Goal: Task Accomplishment & Management: Use online tool/utility

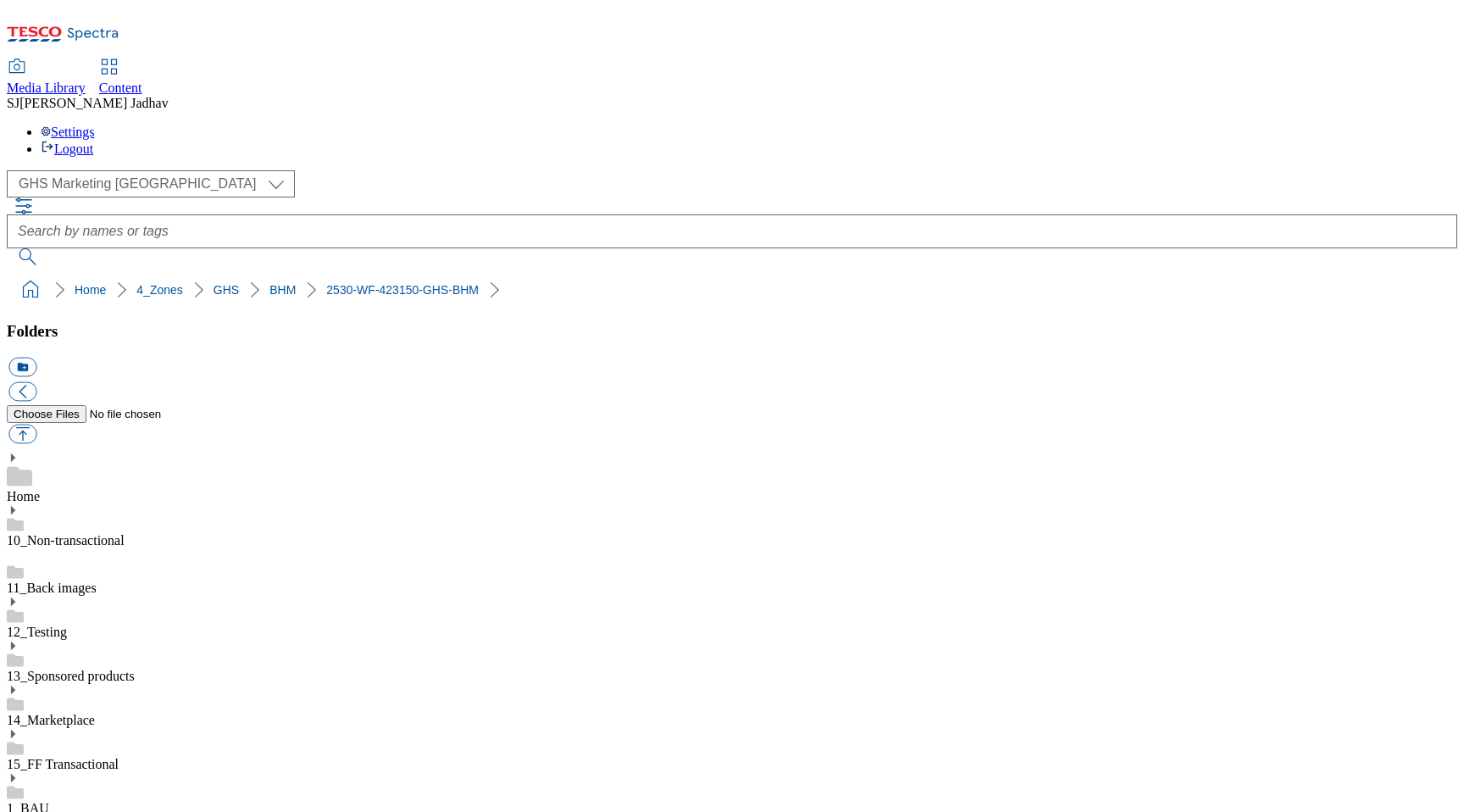
select select "flare-ghs-mktg"
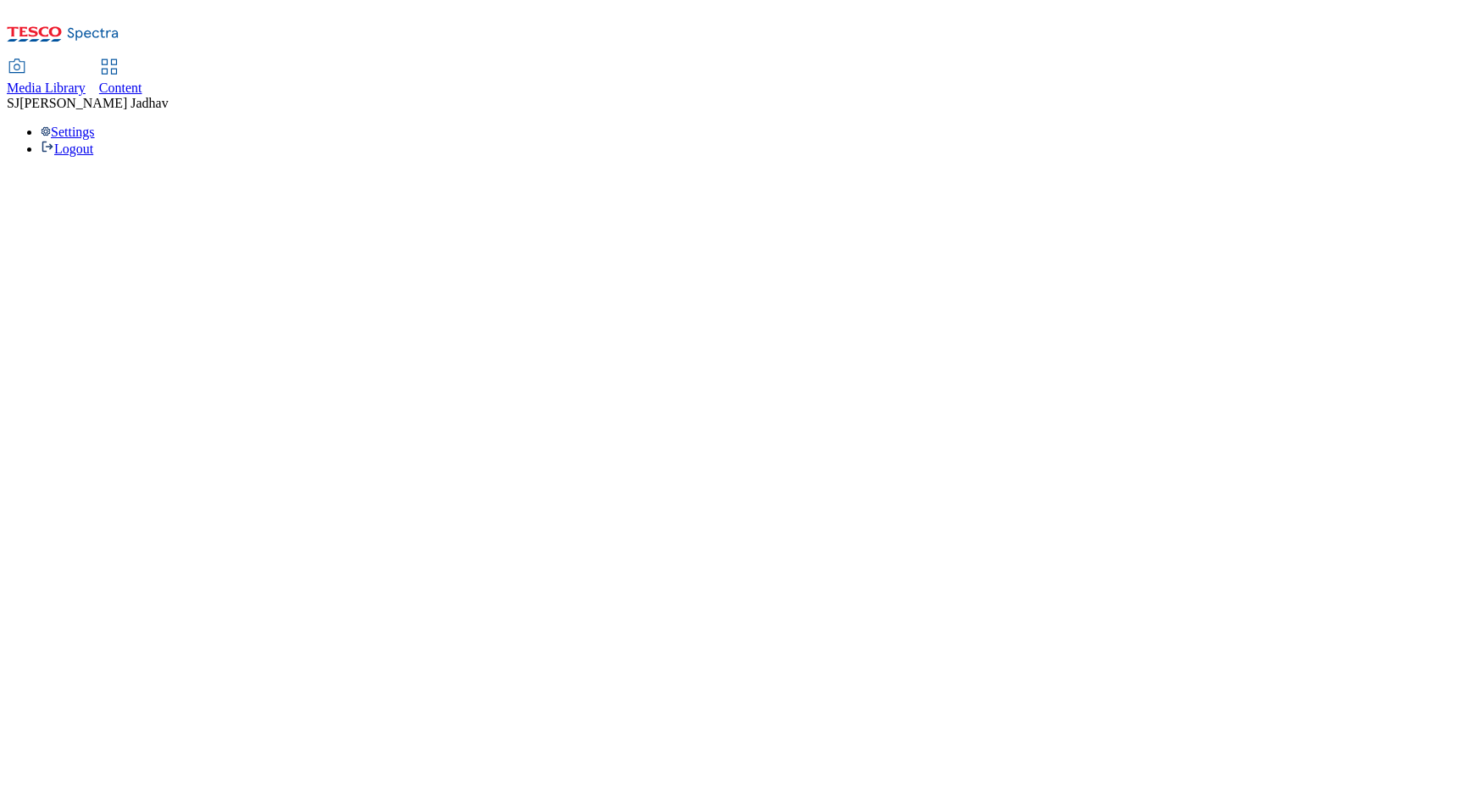
select select "flare-ghs-mktg"
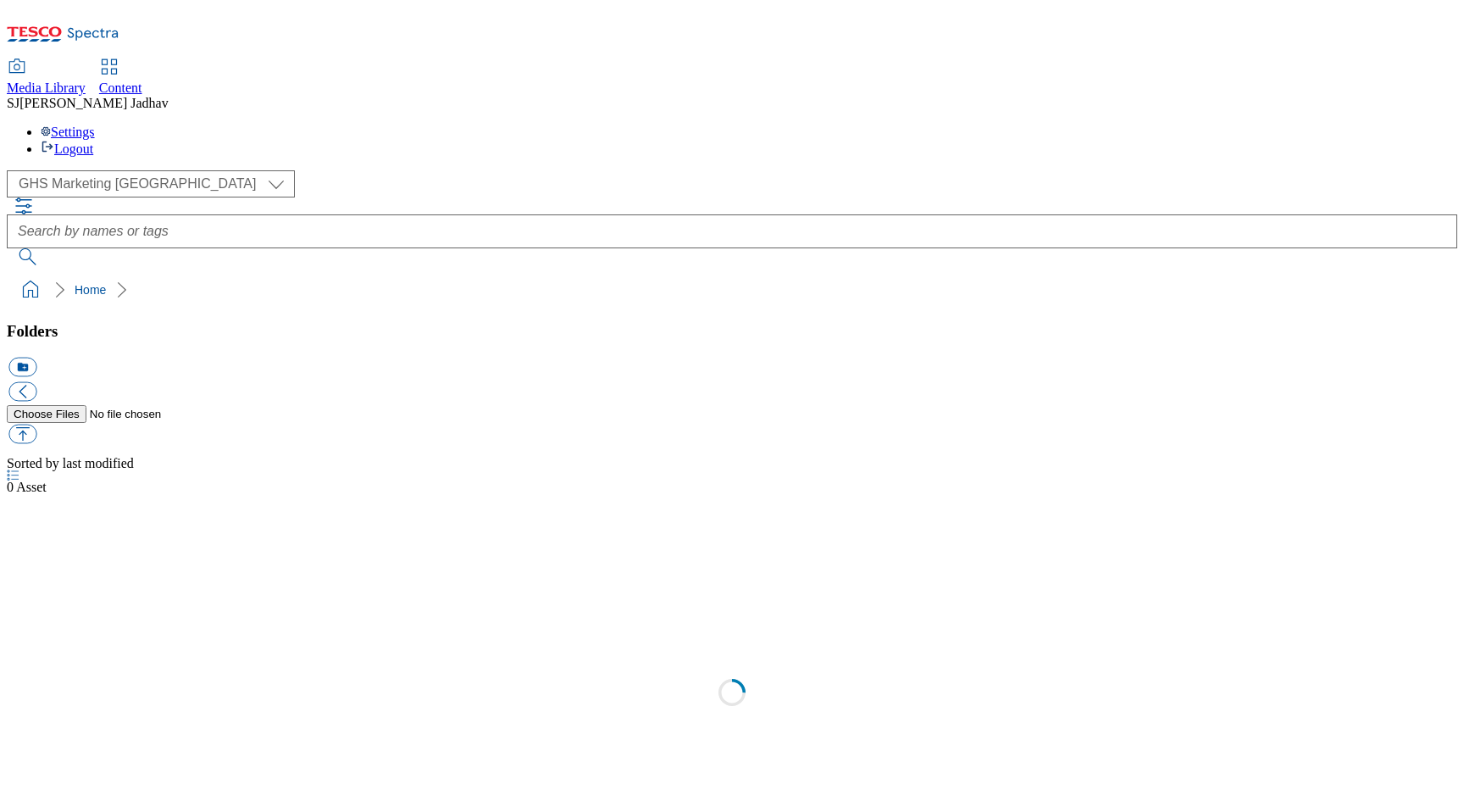
select select "flare-ghs-mktg"
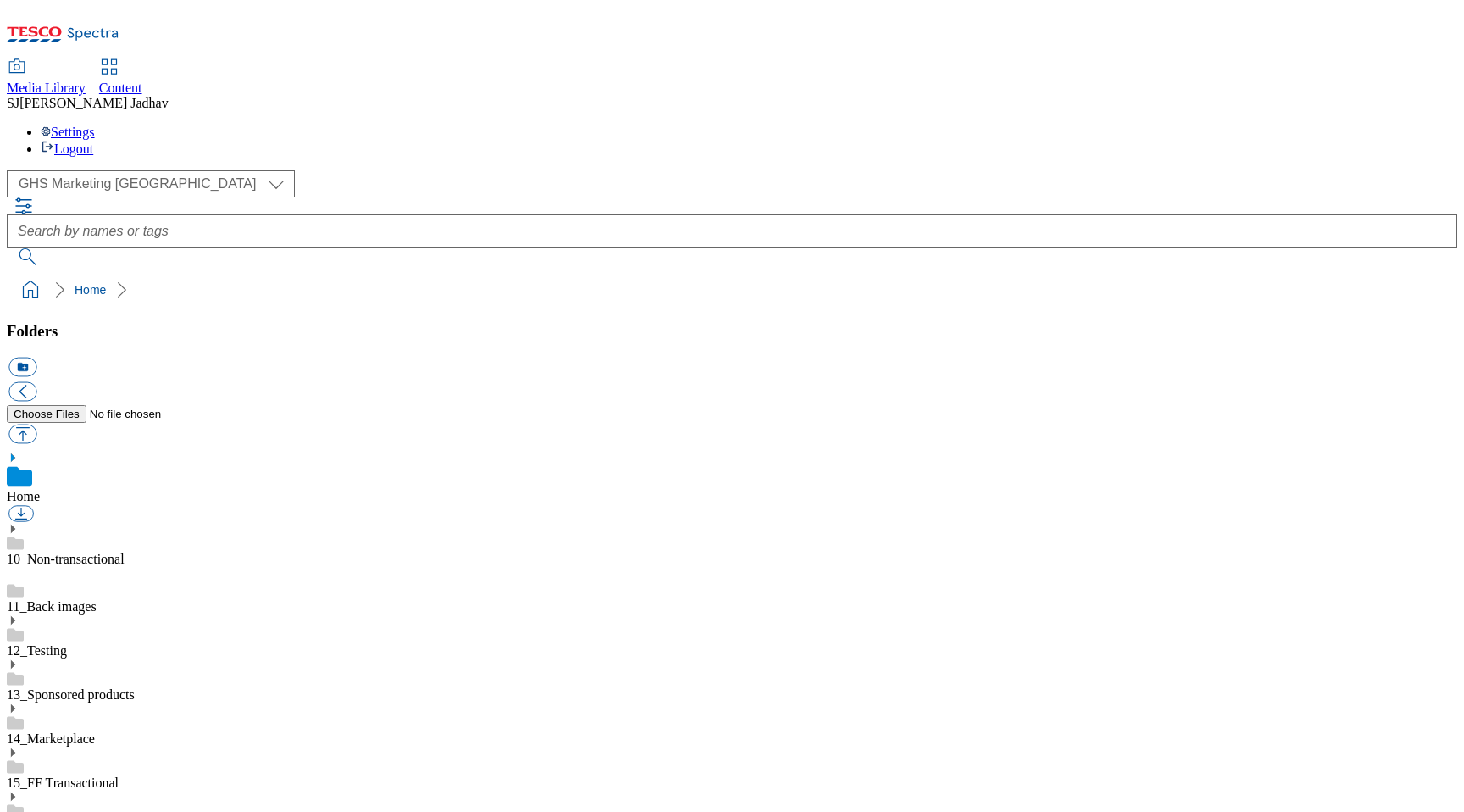
scroll to position [1, 0]
click at [143, 80] on div "Content" at bounding box center [121, 88] width 43 height 15
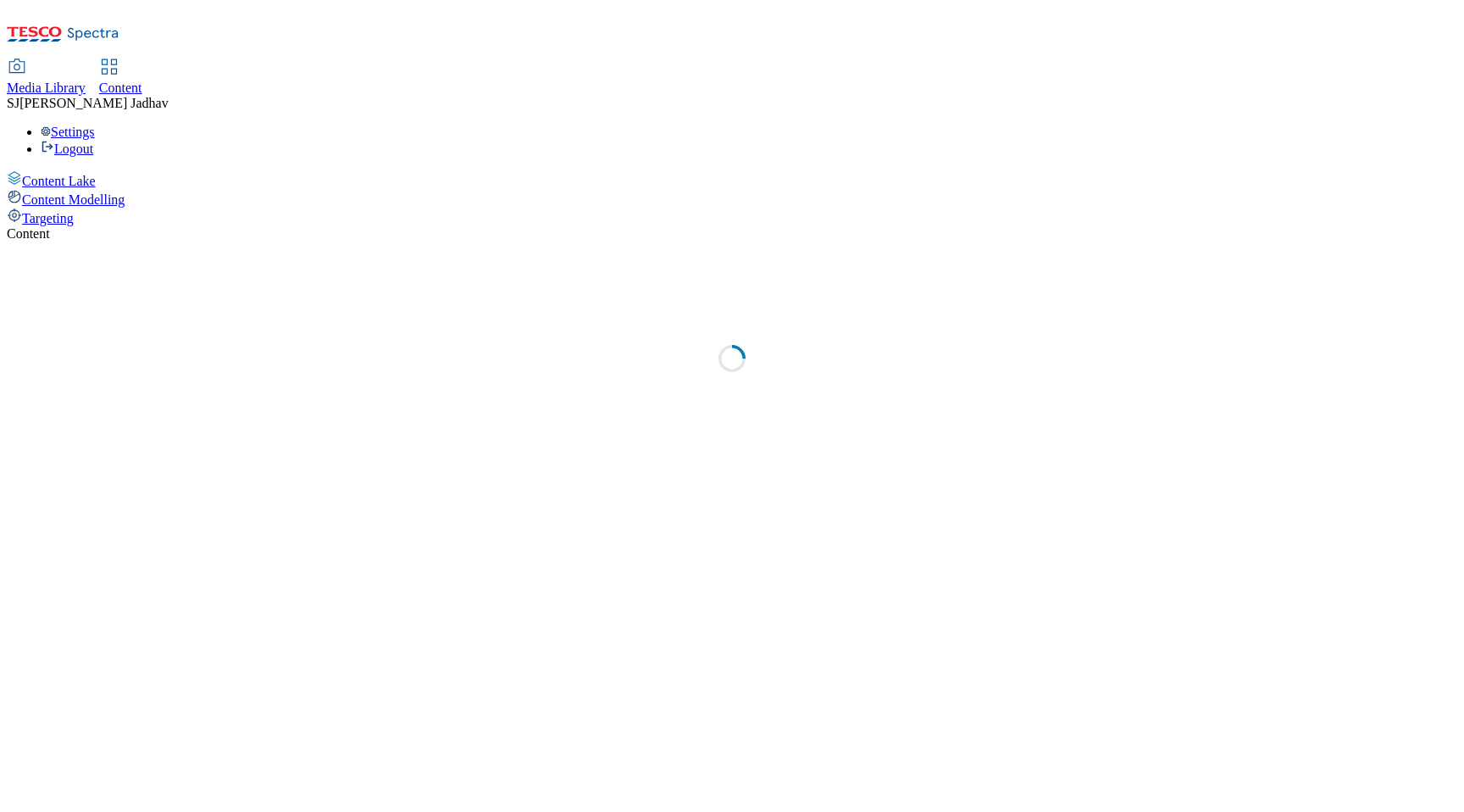
select select "ghs-[GEOGRAPHIC_DATA]"
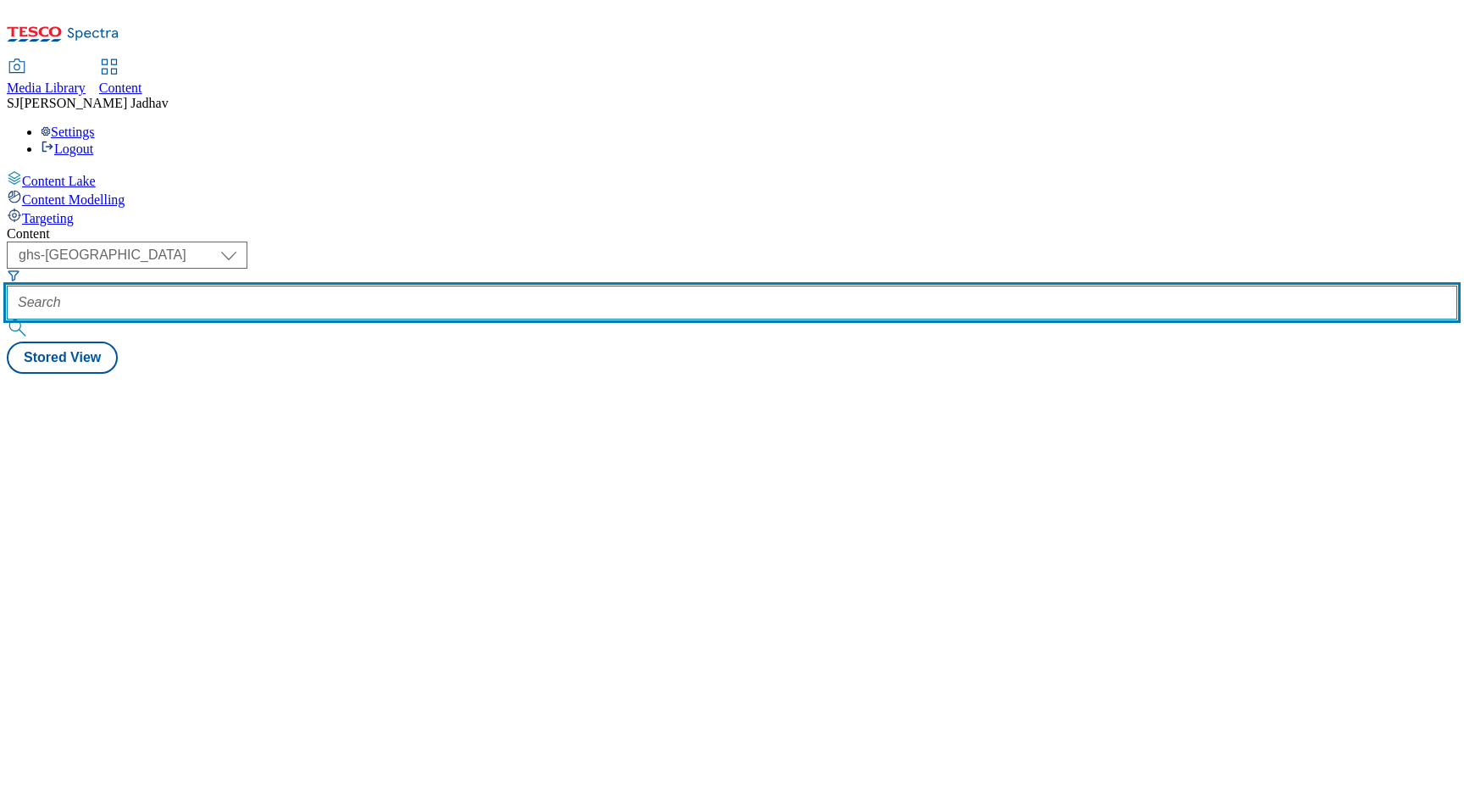
click at [461, 285] on input "text" at bounding box center [732, 302] width 1450 height 34
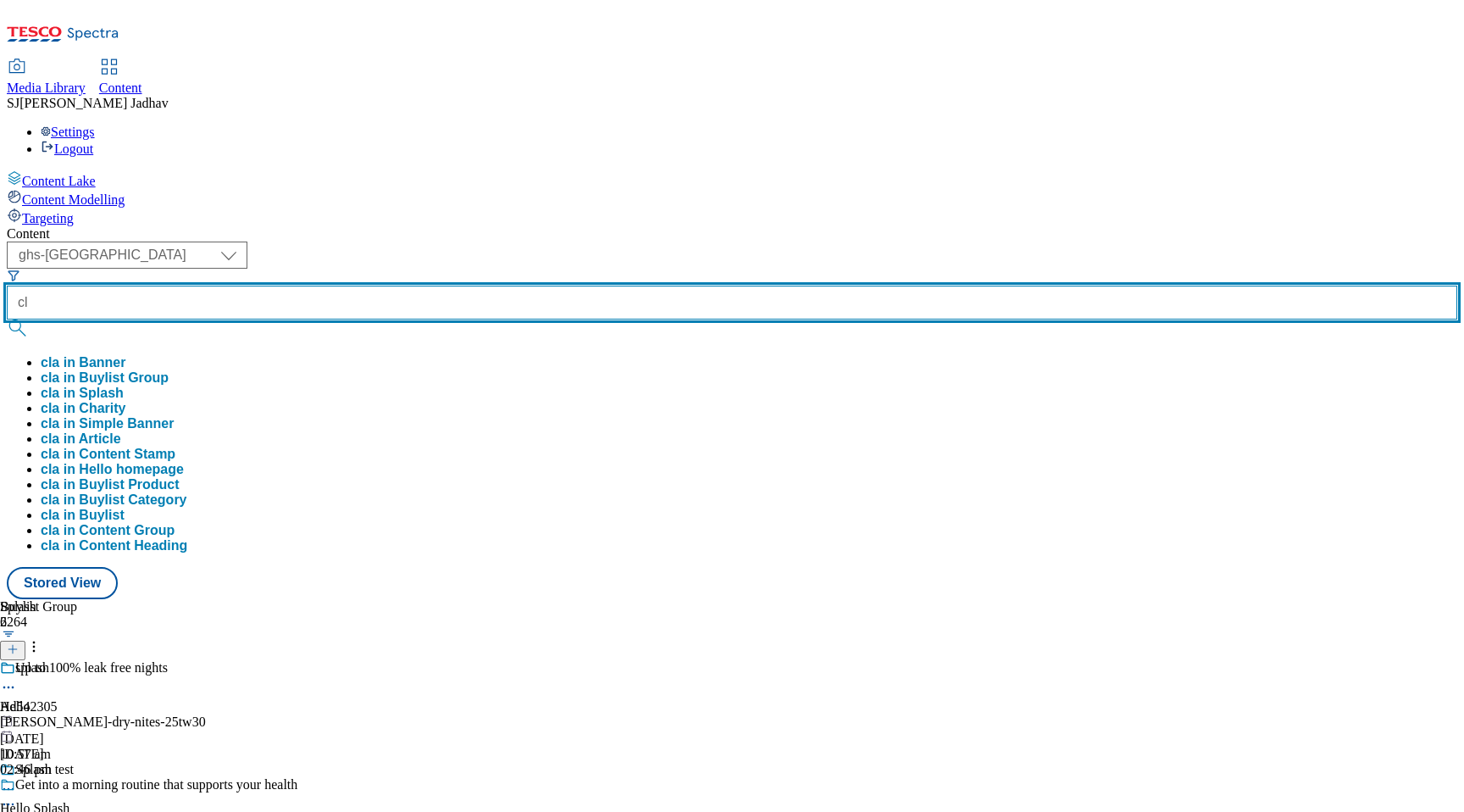
type input "c"
type input "black"
click at [7, 319] on button "submit" at bounding box center [18, 328] width 24 height 17
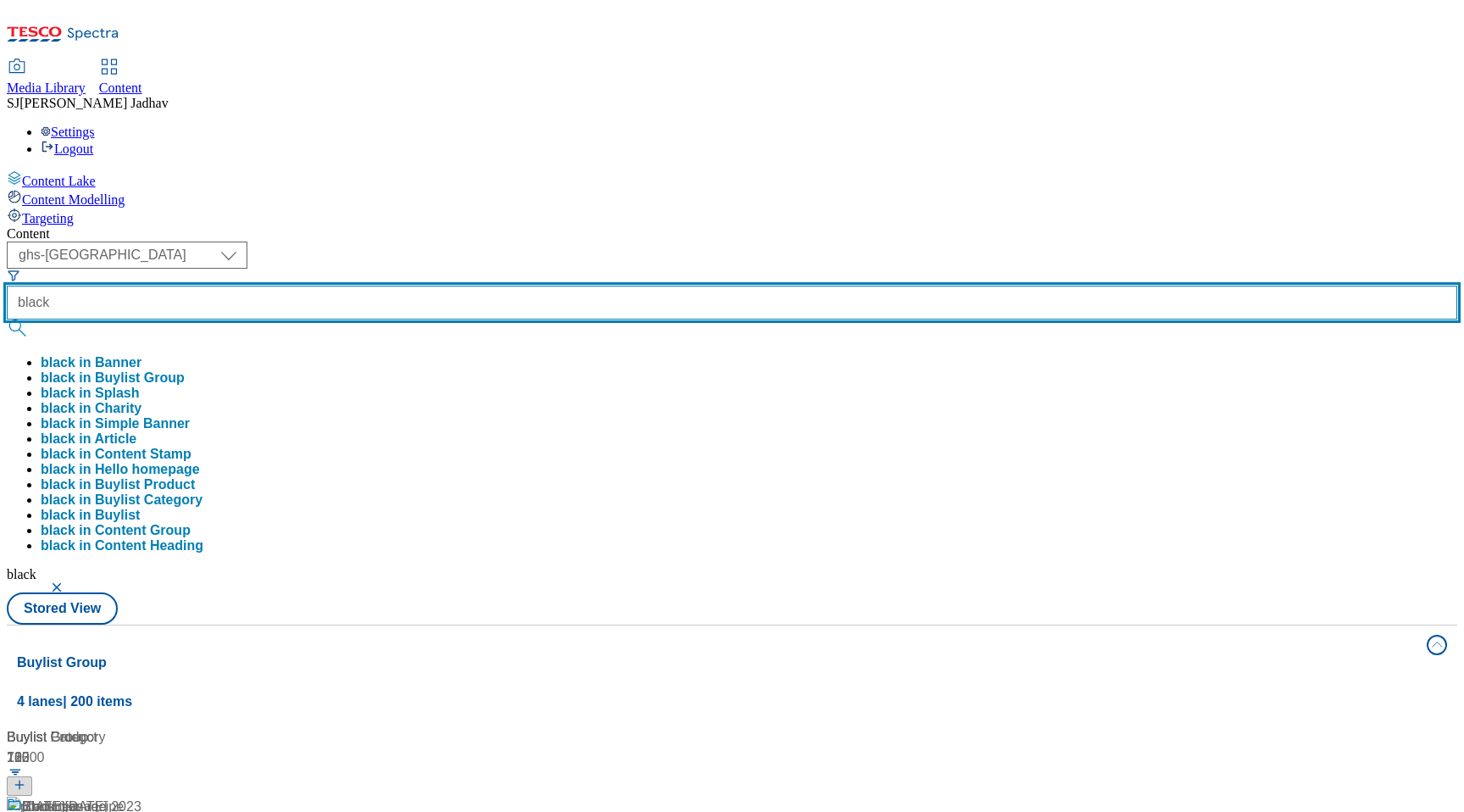
scroll to position [2691, 0]
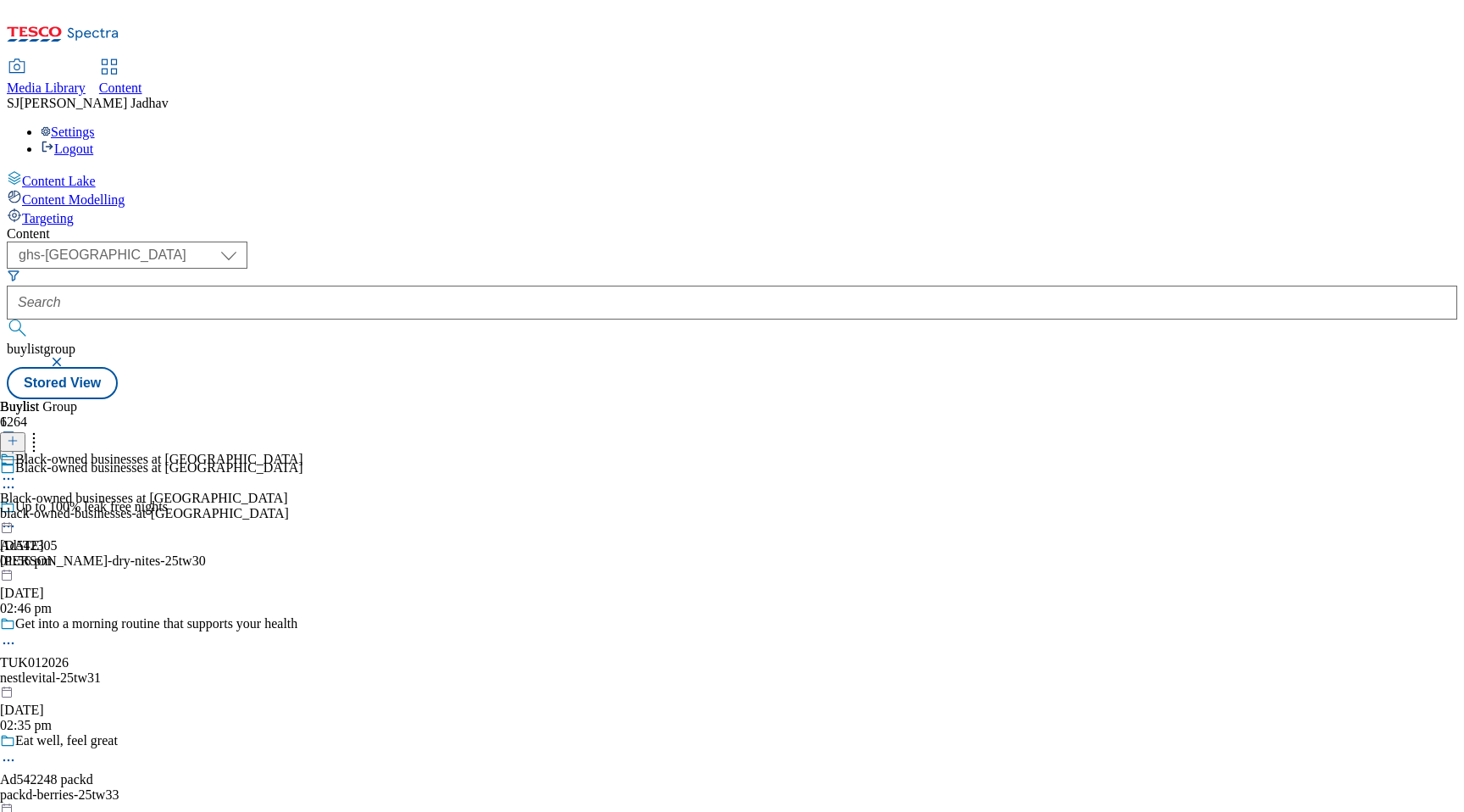
click at [303, 505] on div "black-owned-businesses-at-tesco" at bounding box center [151, 513] width 303 height 15
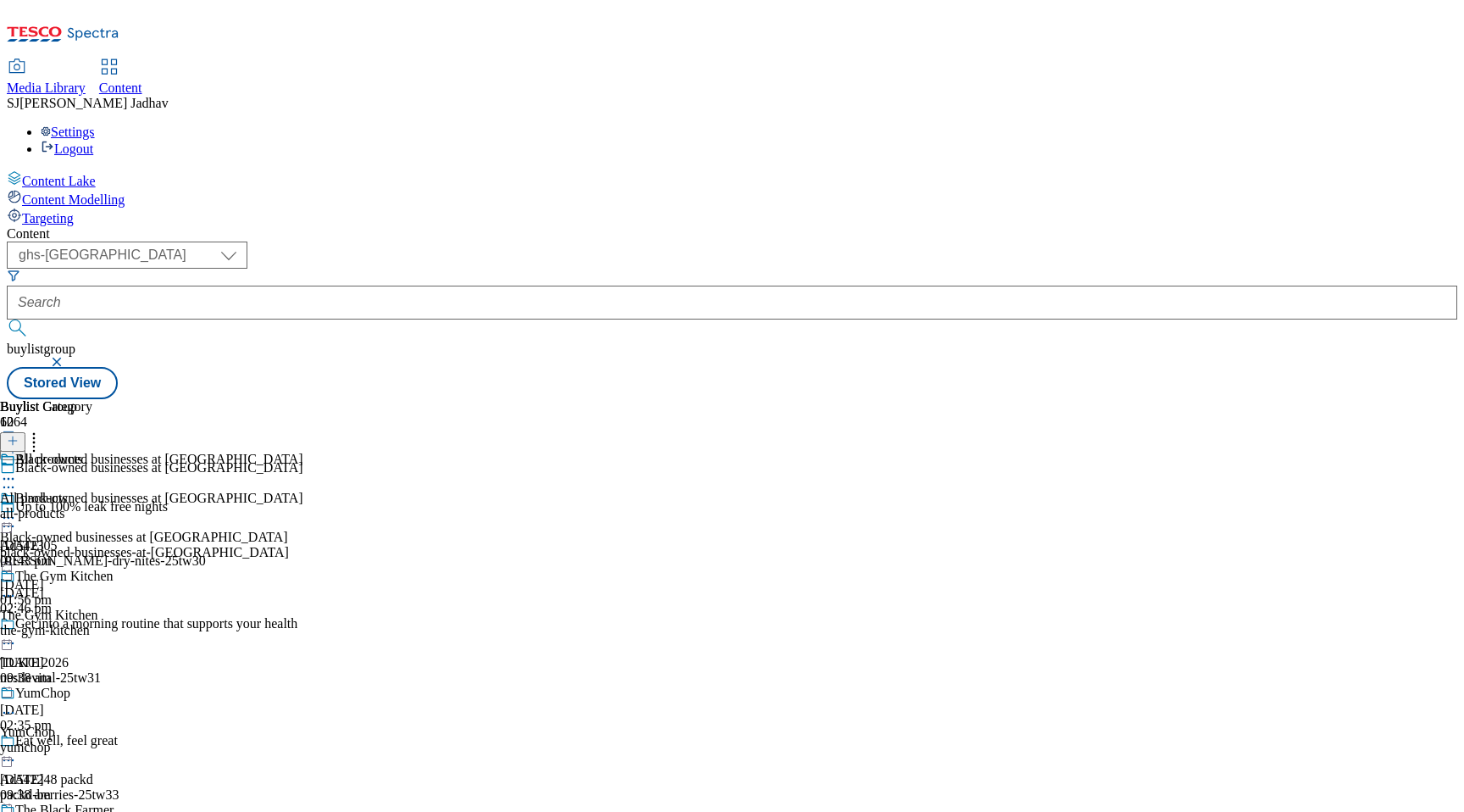
click at [17, 509] on icon at bounding box center [9, 518] width 17 height 17
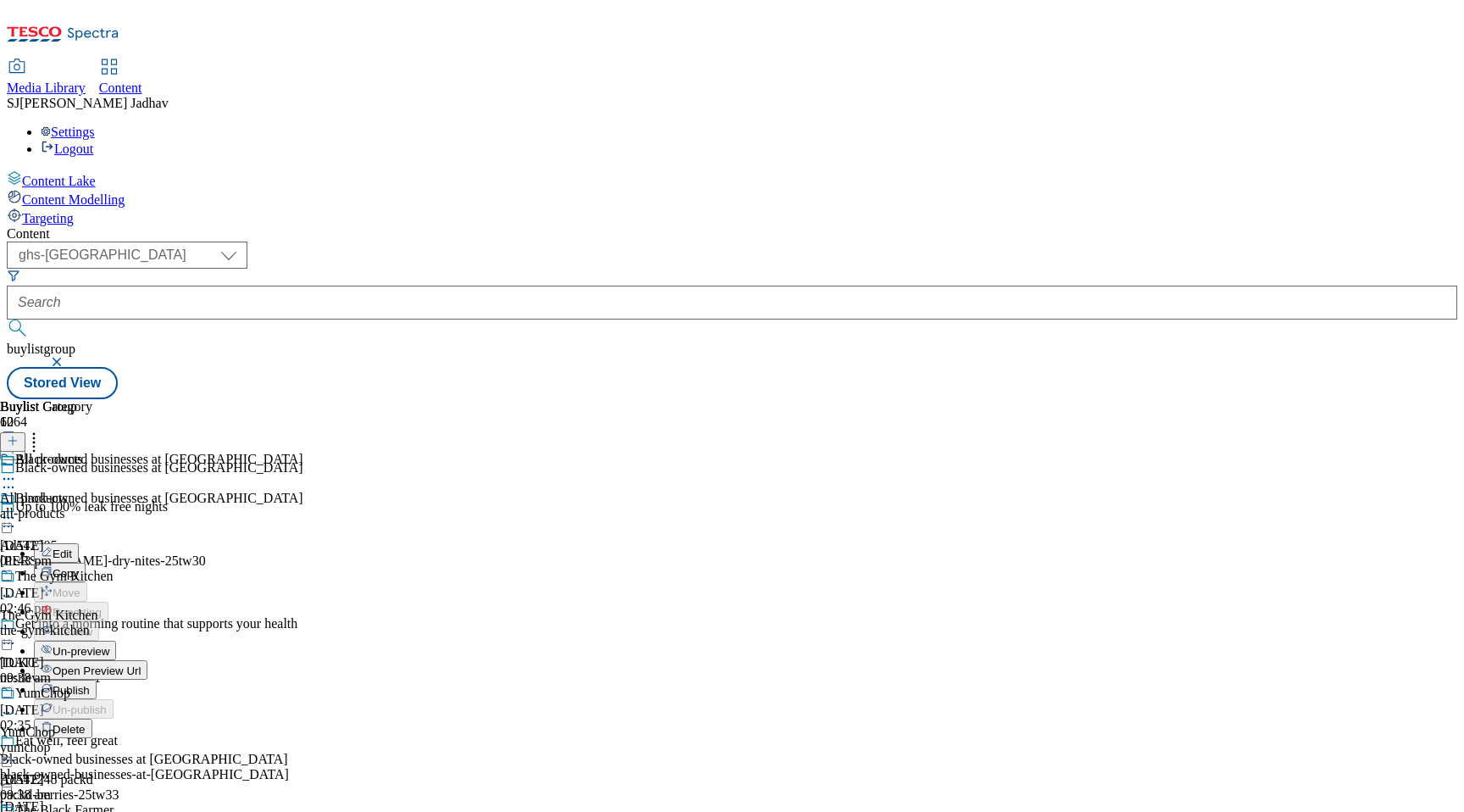
click at [141, 664] on span "Open Preview Url" at bounding box center [95, 670] width 88 height 13
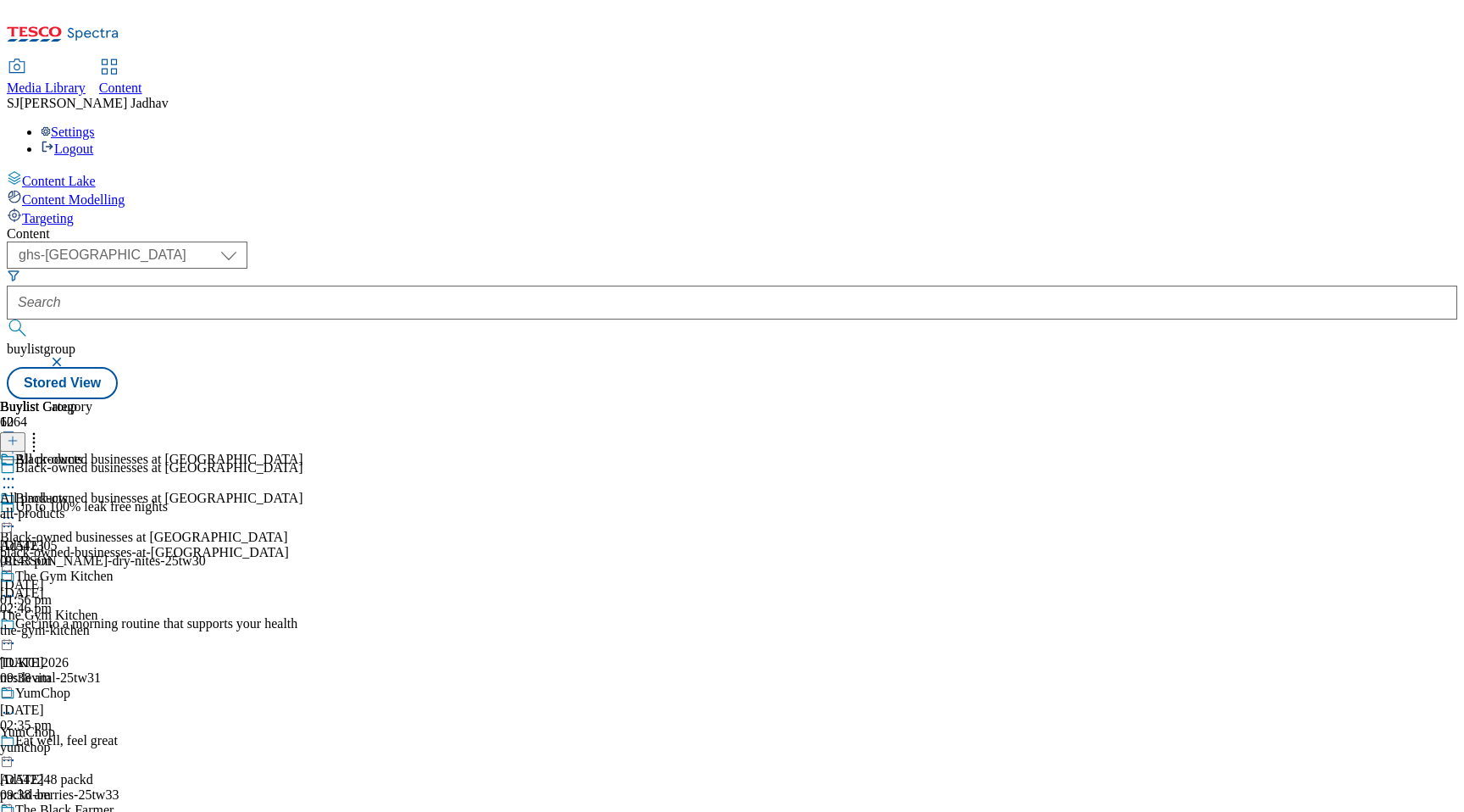
click at [17, 509] on icon at bounding box center [9, 518] width 17 height 17
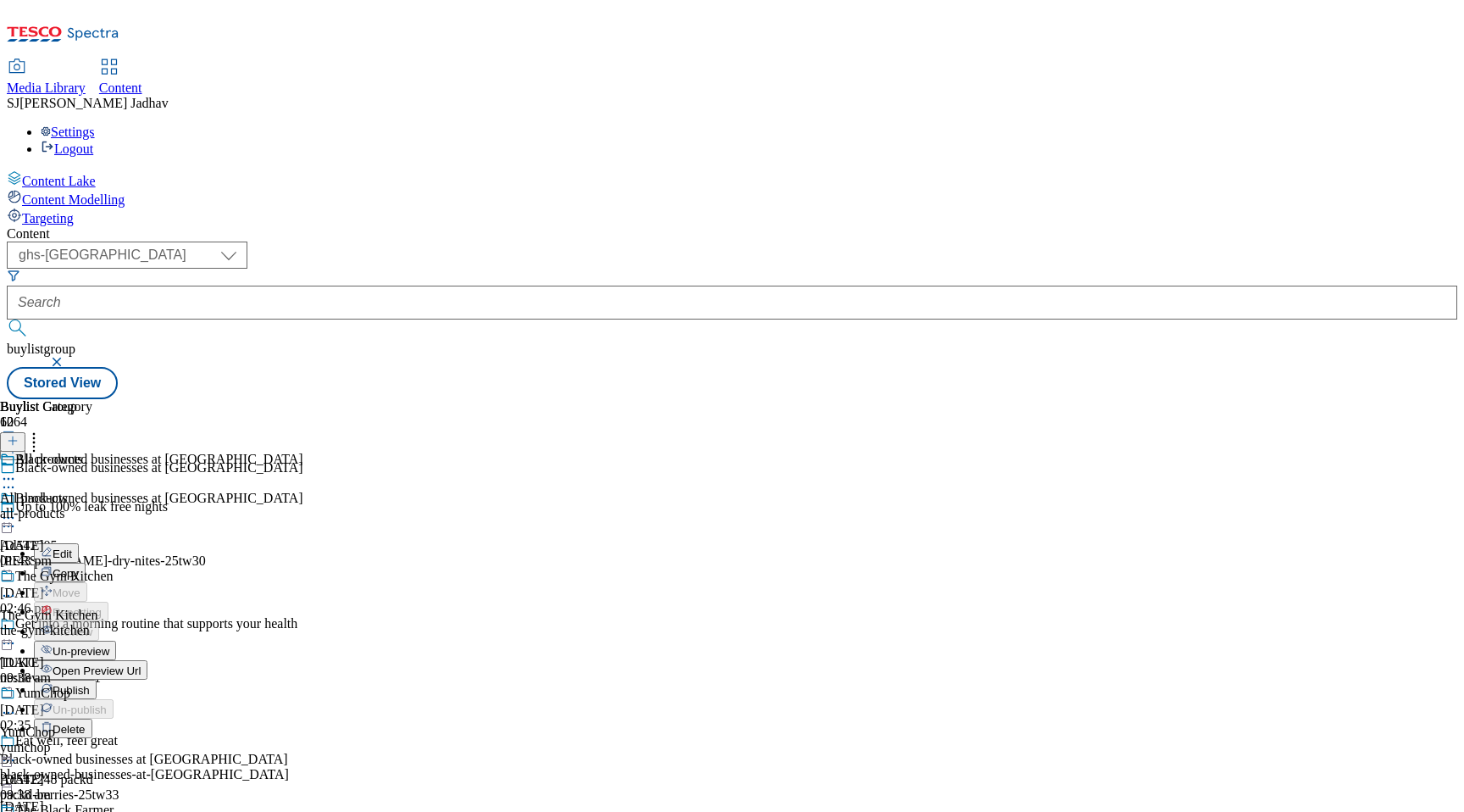
click at [72, 547] on span "Edit" at bounding box center [62, 553] width 19 height 13
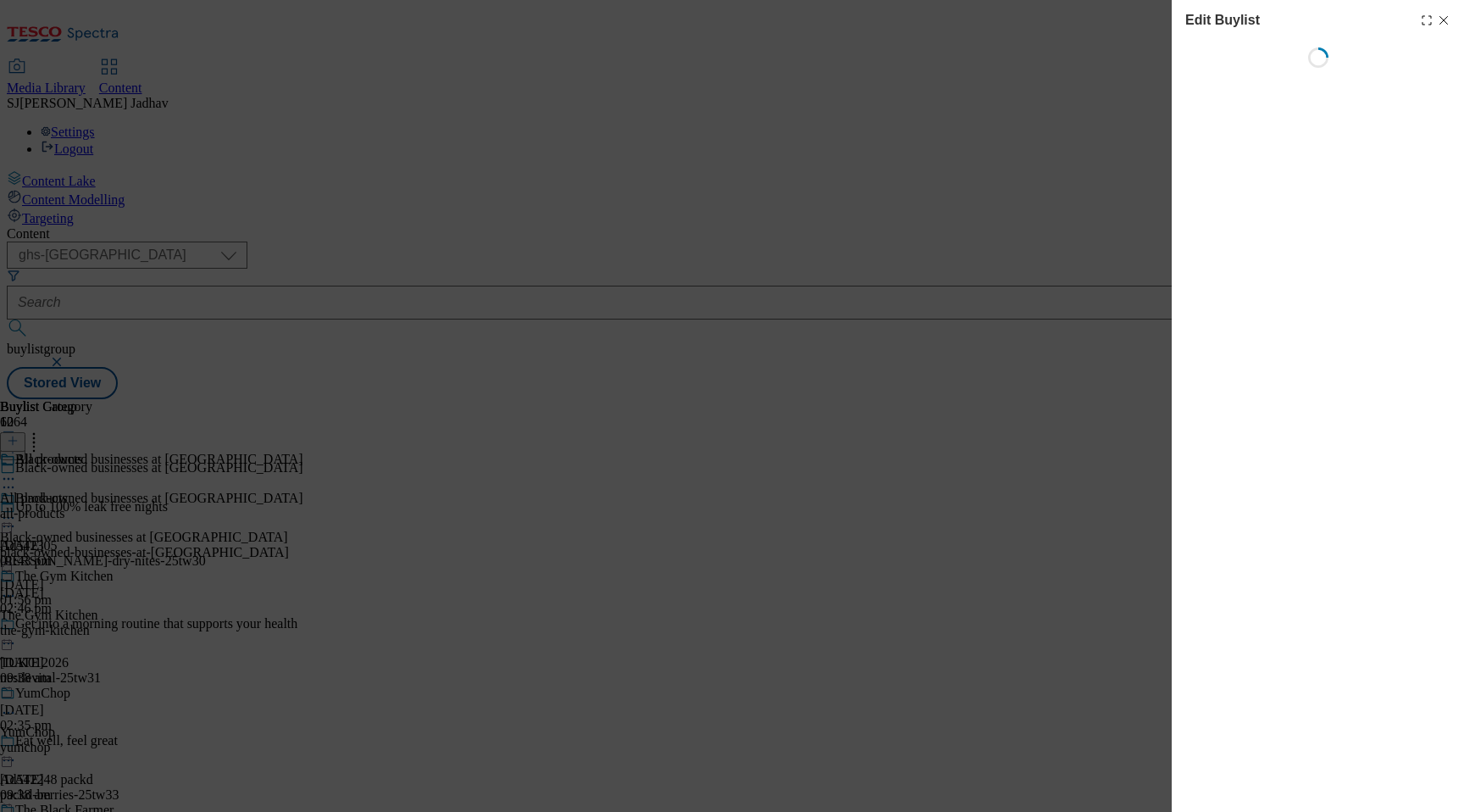
select select "evergreen"
select select "Banner"
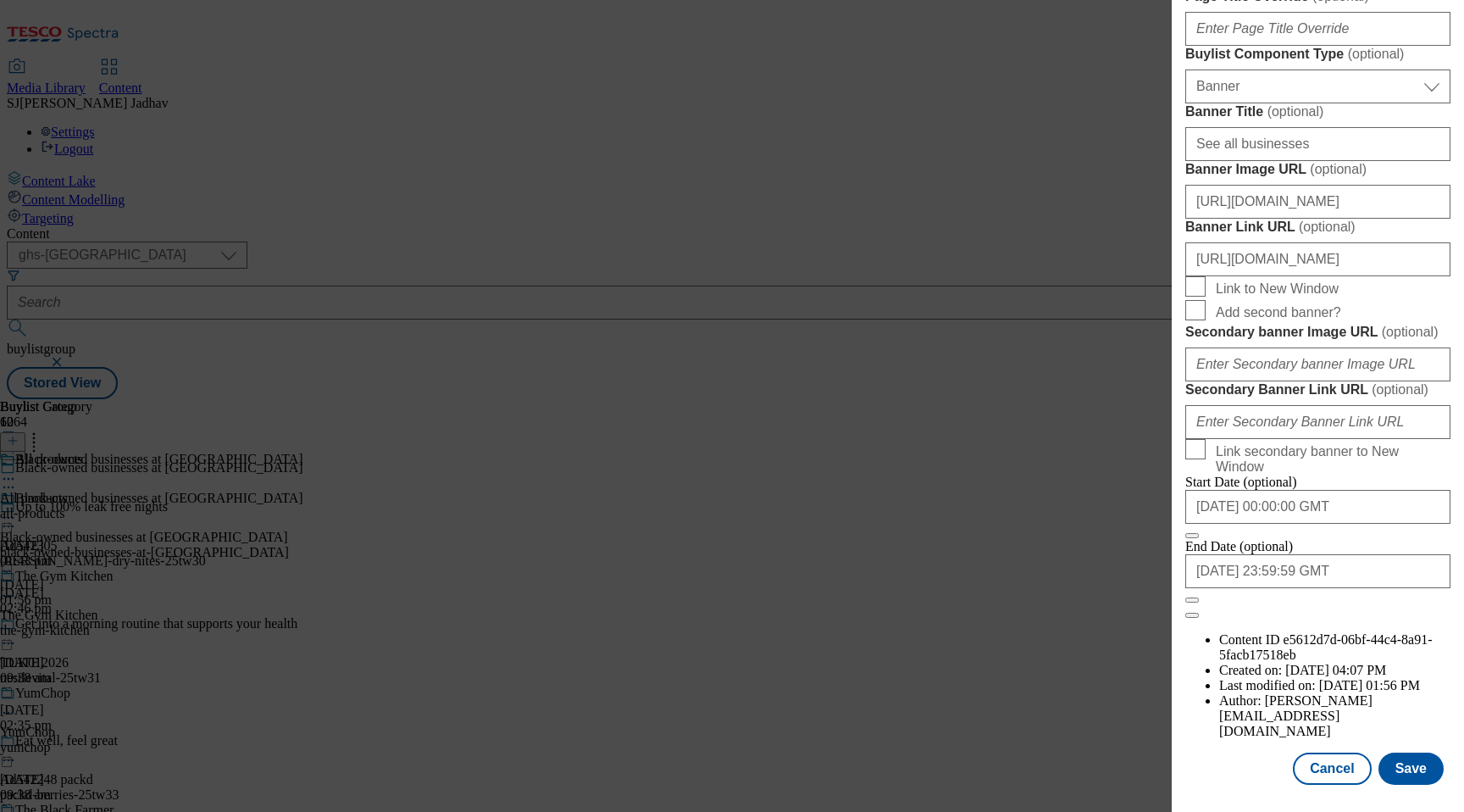
scroll to position [1641, 0]
click at [1392, 764] on button "Save" at bounding box center [1411, 768] width 66 height 32
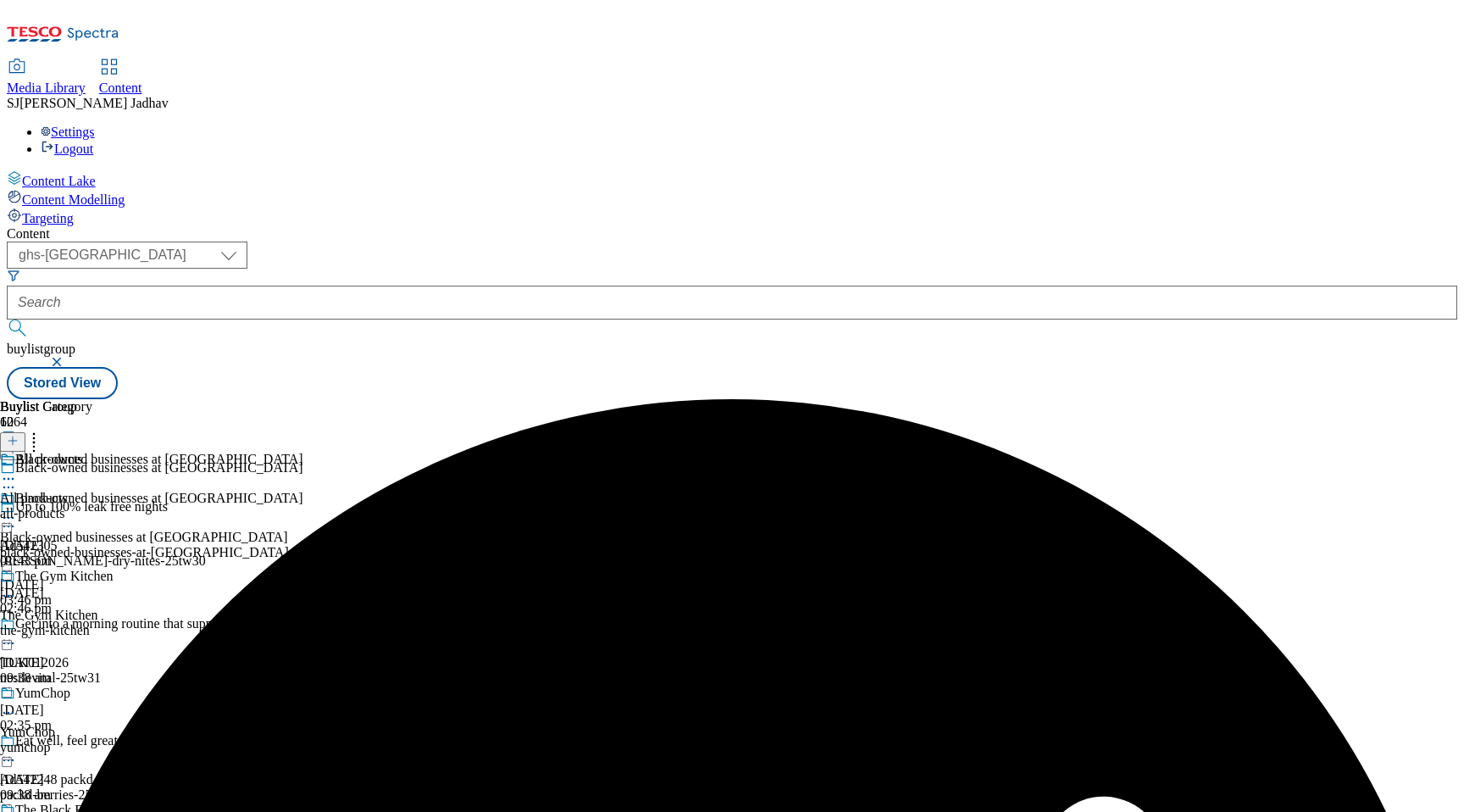
click at [17, 509] on icon at bounding box center [9, 518] width 17 height 17
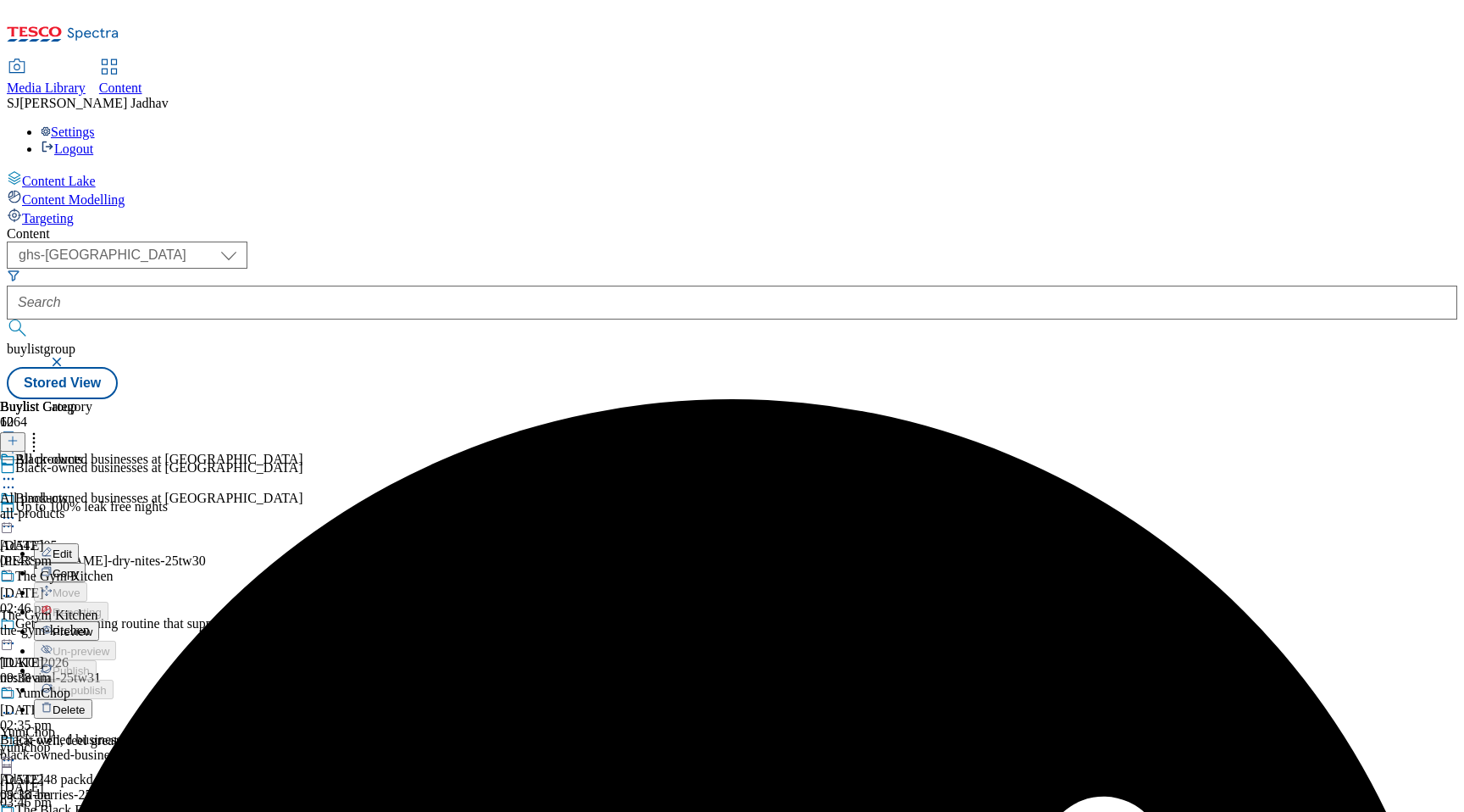
click at [93, 625] on span "Preview" at bounding box center [71, 631] width 40 height 13
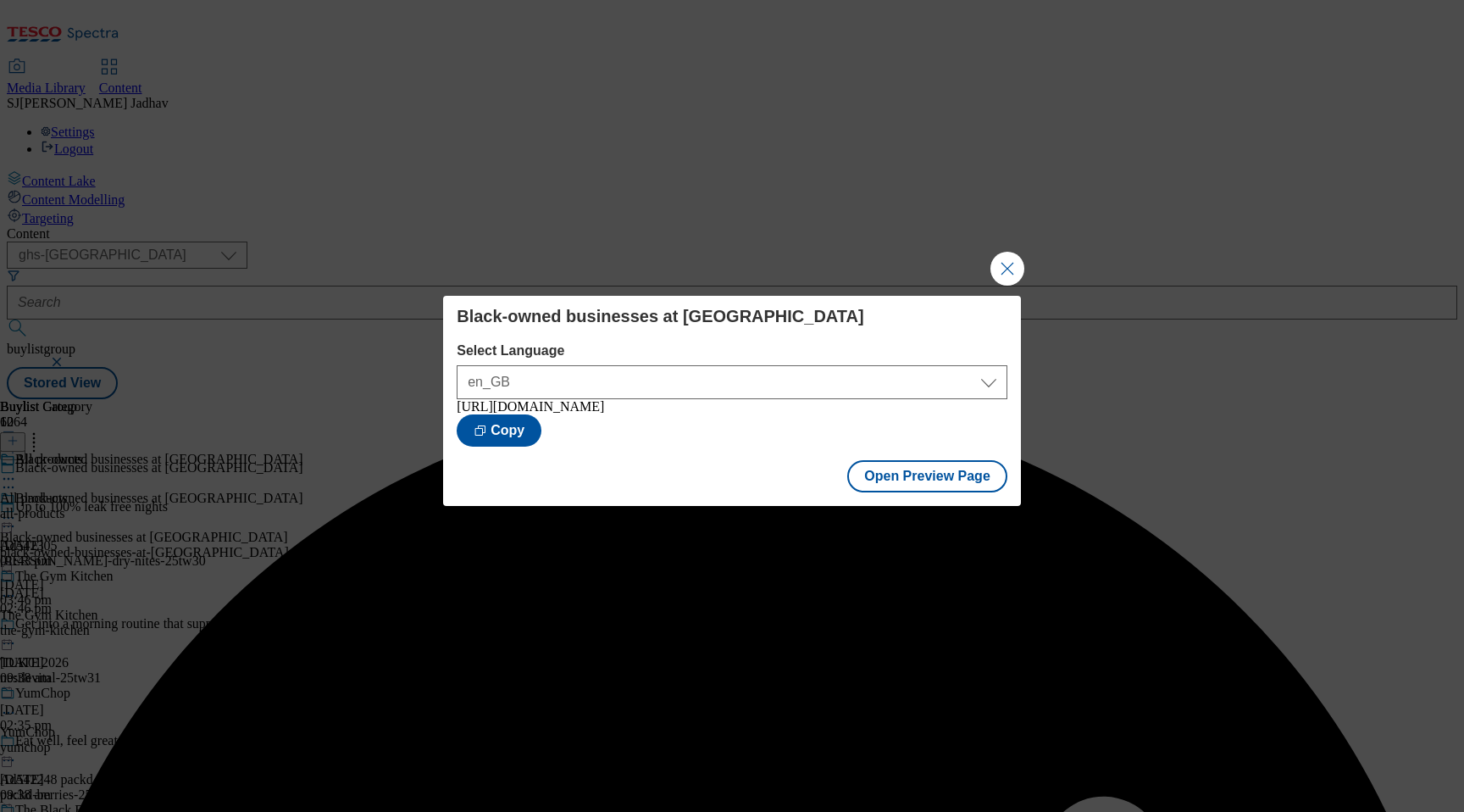
drag, startPoint x: 568, startPoint y: 448, endPoint x: 445, endPoint y: 408, distance: 129.3
click at [445, 408] on div "Black-owned businesses at Tesco Select Language en_GB en_GB https://www.tesco.c…" at bounding box center [731, 373] width 578 height 154
copy div "https://www.tesco.com/groceries/en-GB/buylists/black-owned-businesses-at-tesco/…"
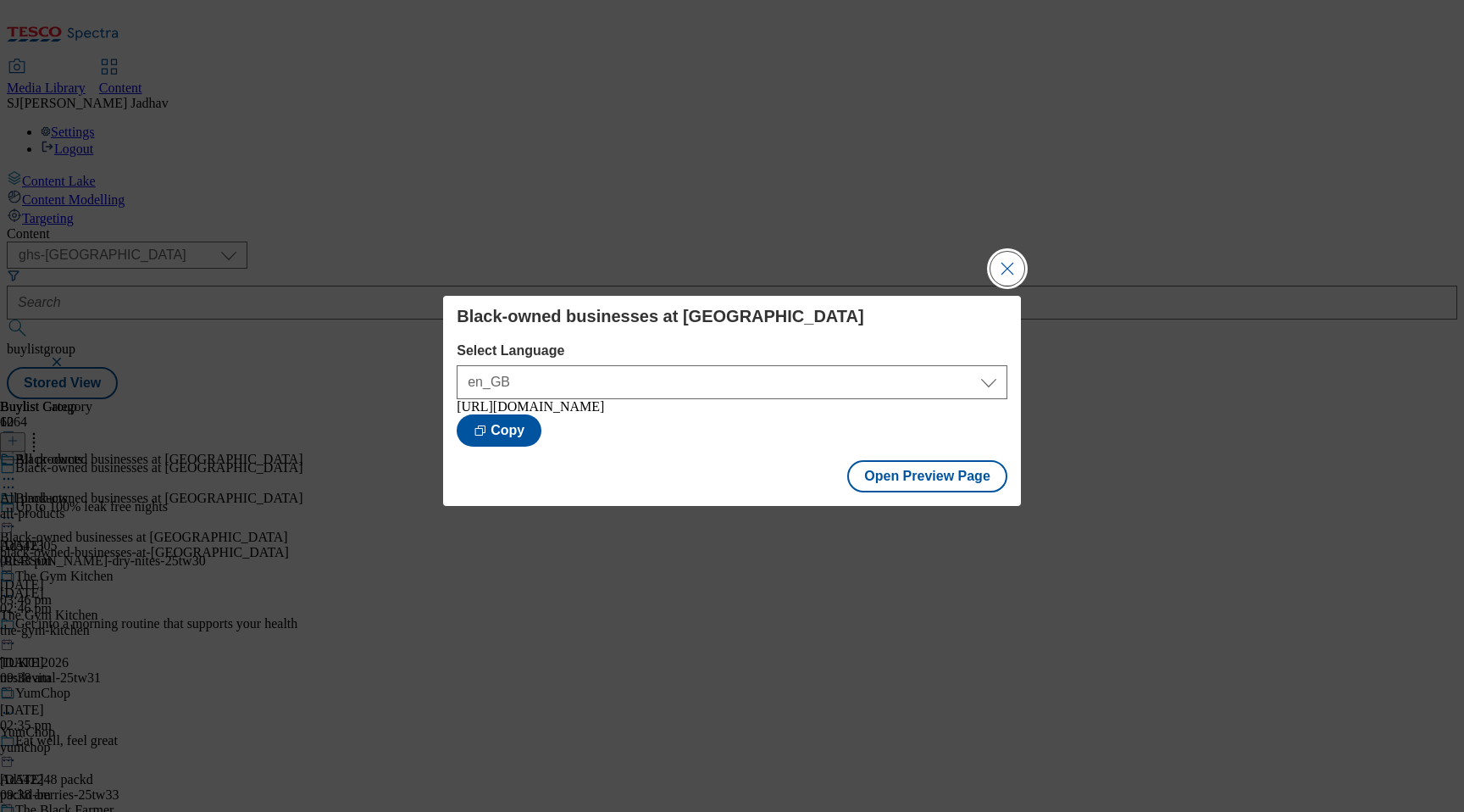
click at [1015, 252] on button "Close Modal" at bounding box center [1007, 268] width 34 height 34
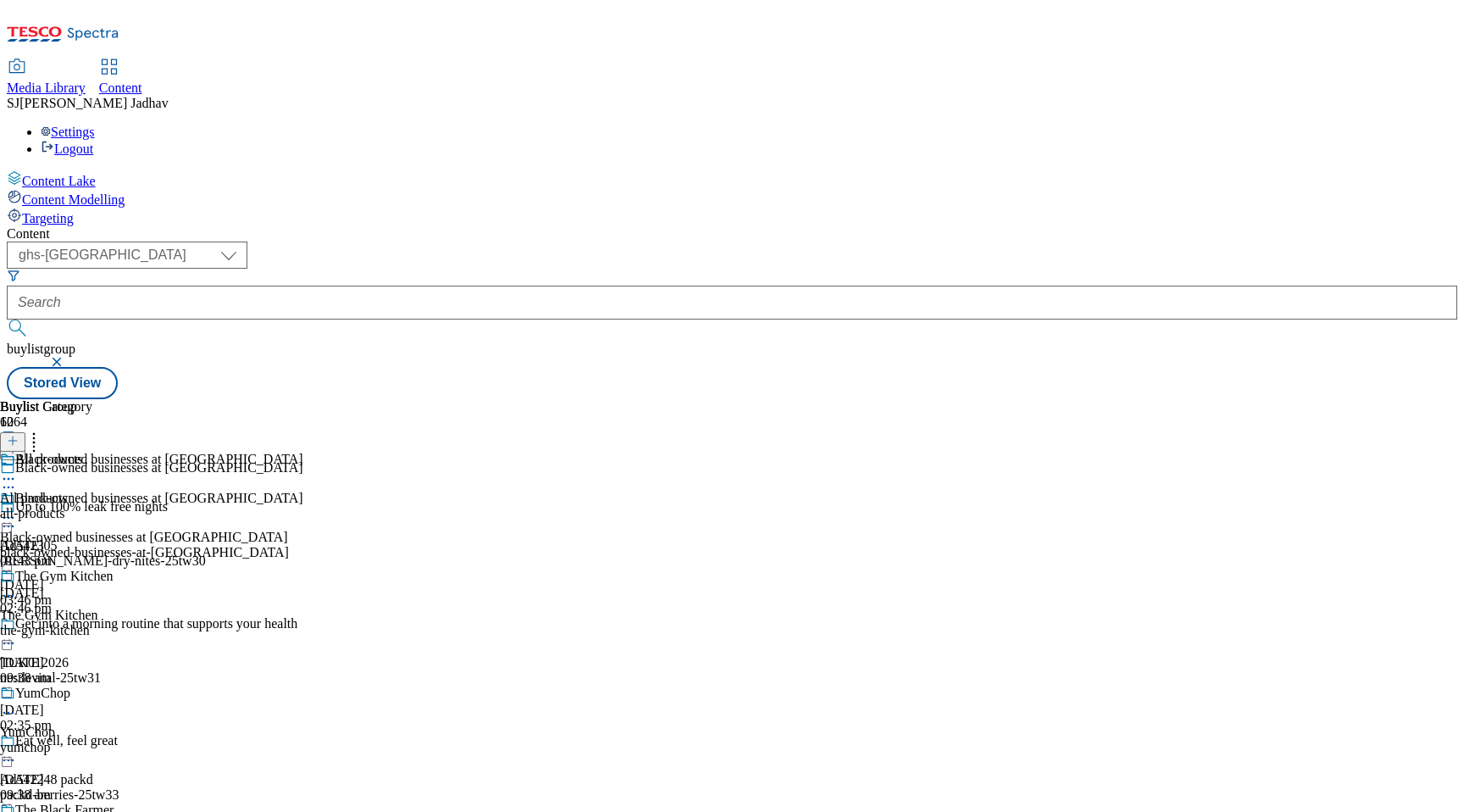
click at [17, 471] on icon at bounding box center [9, 479] width 17 height 17
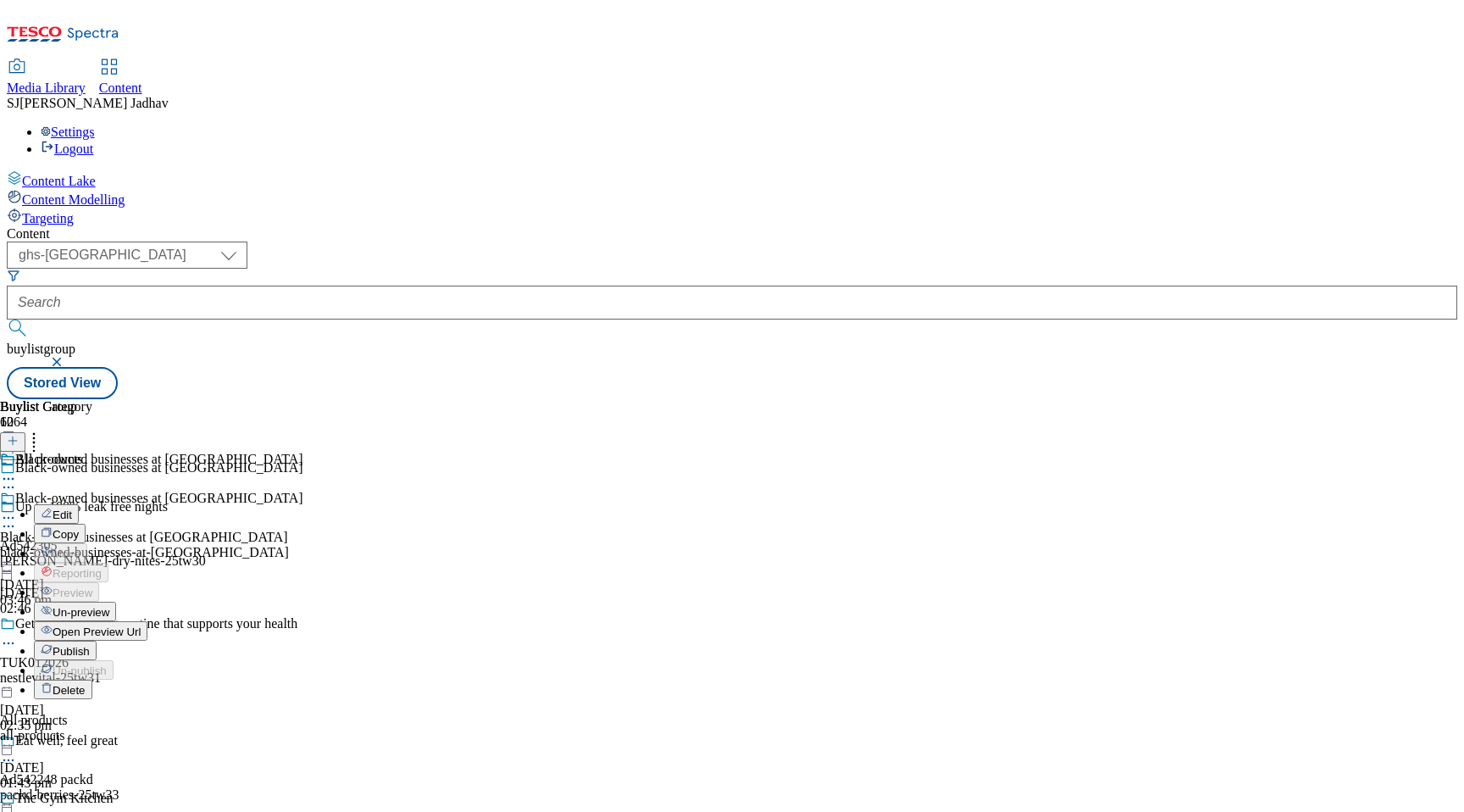
click at [79, 504] on button "Edit" at bounding box center [56, 514] width 45 height 19
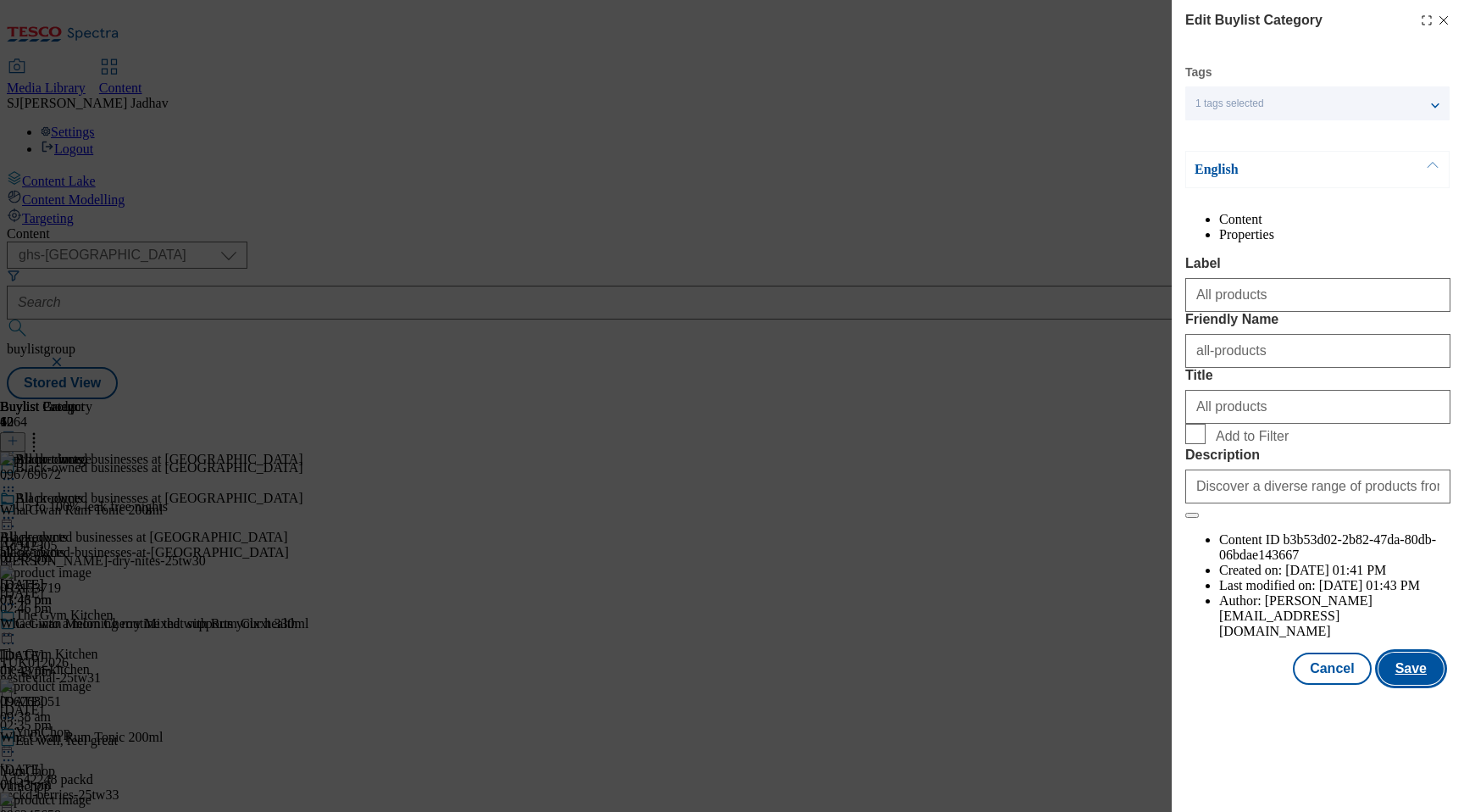
click at [1411, 685] on button "Save" at bounding box center [1411, 667] width 66 height 32
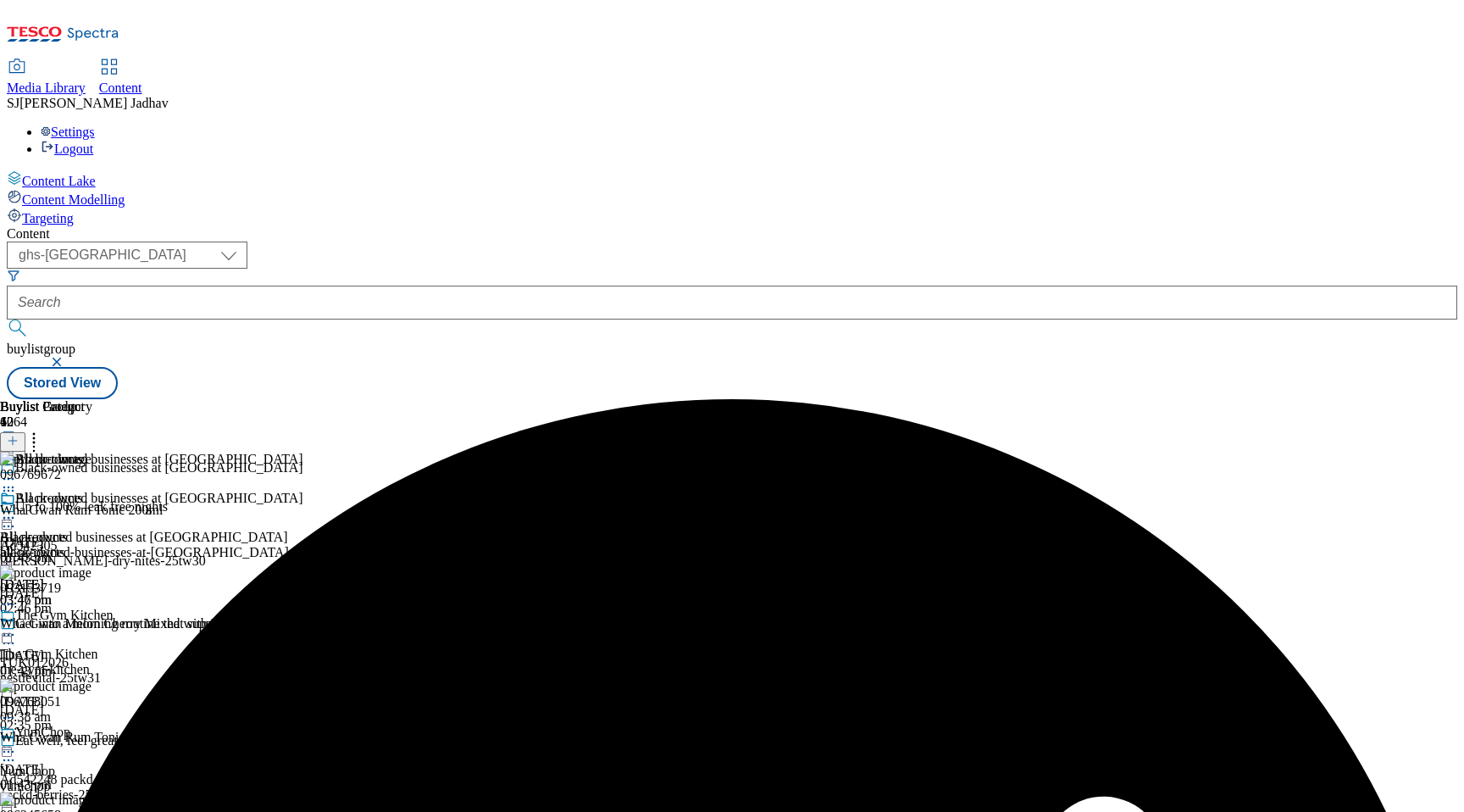
click at [17, 509] on icon at bounding box center [9, 518] width 17 height 17
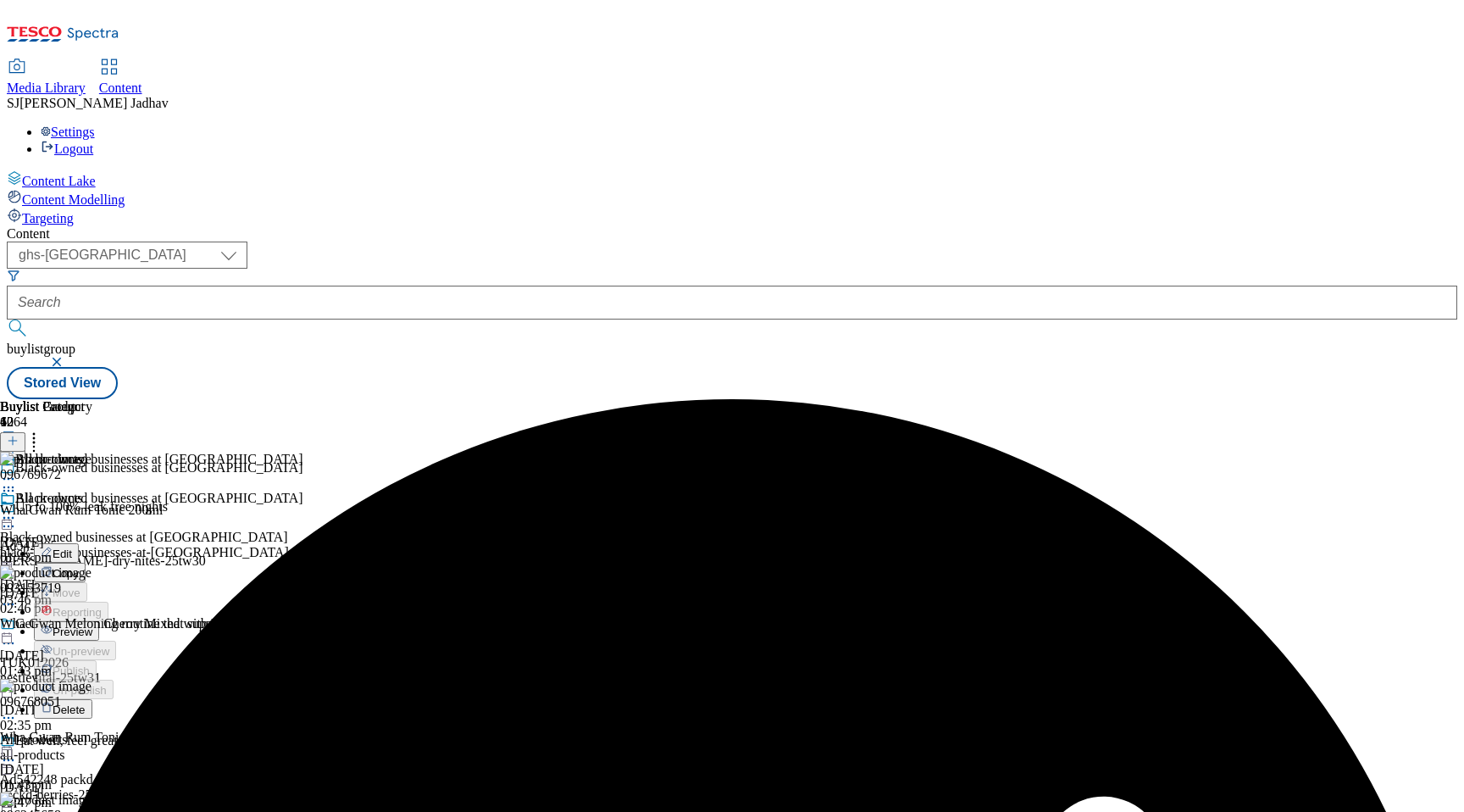
click at [93, 625] on span "Preview" at bounding box center [71, 631] width 40 height 13
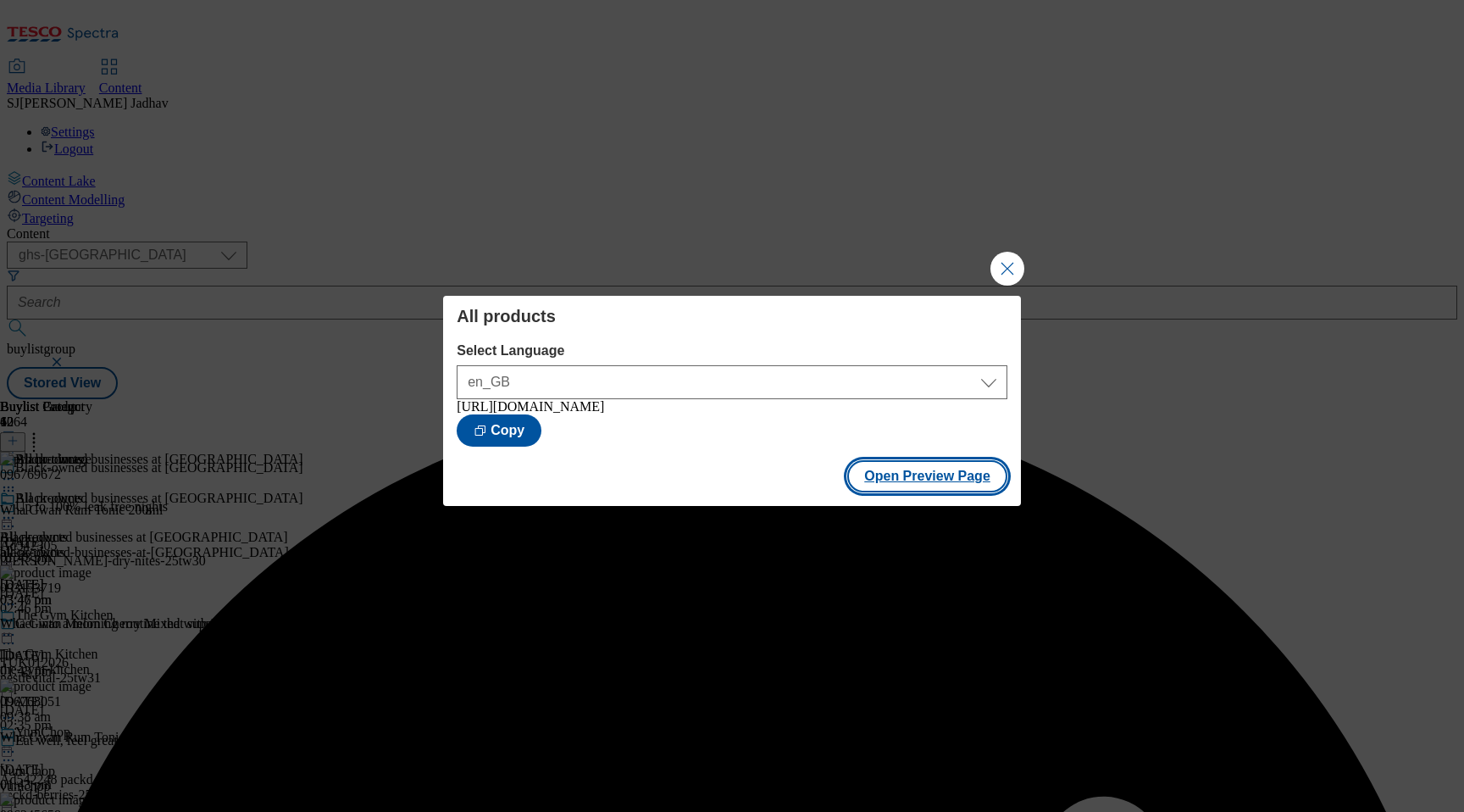
click at [942, 486] on button "Open Preview Page" at bounding box center [927, 475] width 160 height 32
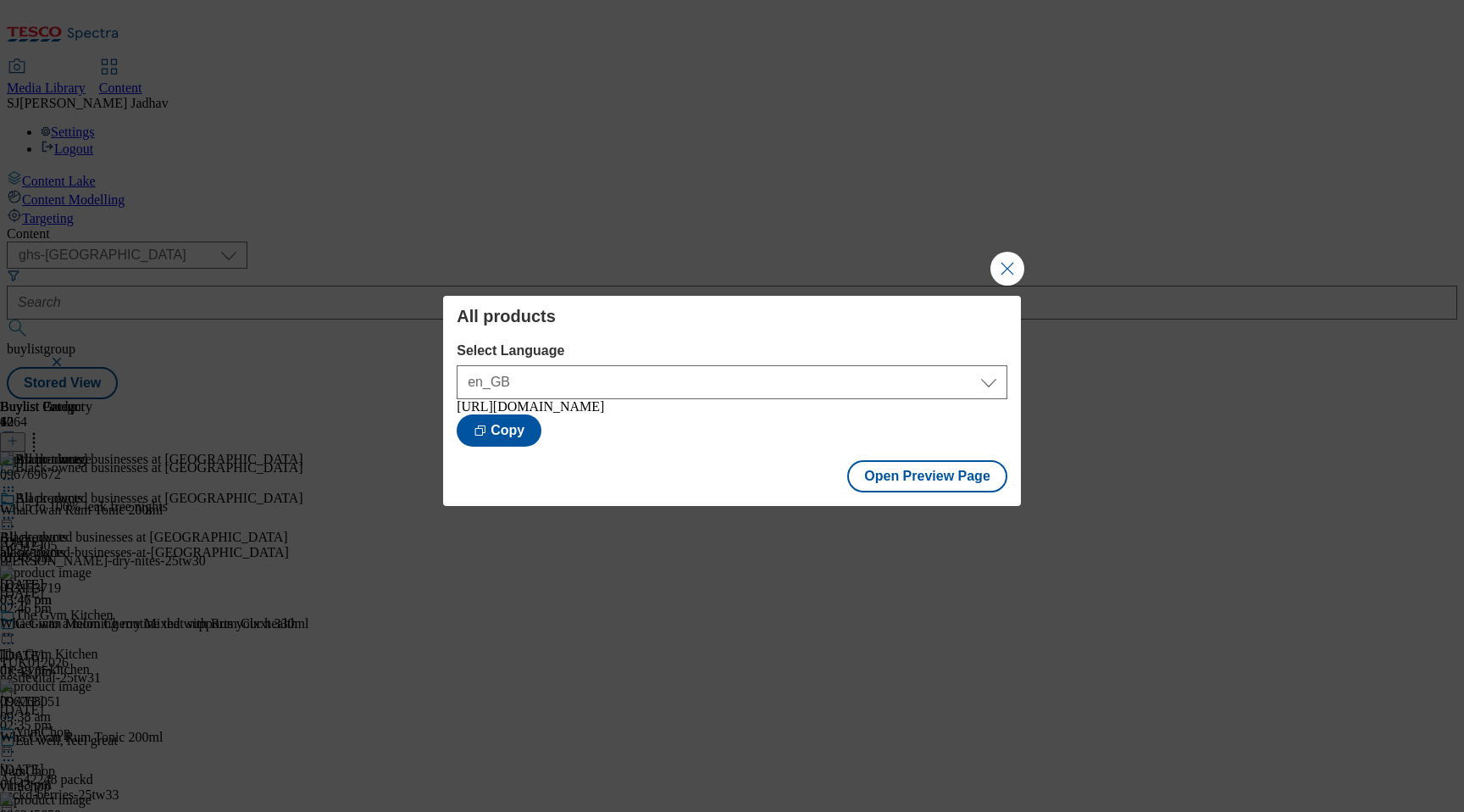
drag, startPoint x: 624, startPoint y: 443, endPoint x: 432, endPoint y: 412, distance: 194.5
click at [429, 412] on div "All products Select Language en_GB en_GB https://www.tesco.com/groceries/en-GB/…" at bounding box center [732, 406] width 1464 height 812
copy div "https://www.tesco.com/groceries/en-GB/buylists/black-owned-businesses-at-tesco/…"
click at [1012, 270] on button "Close Modal" at bounding box center [1007, 268] width 34 height 34
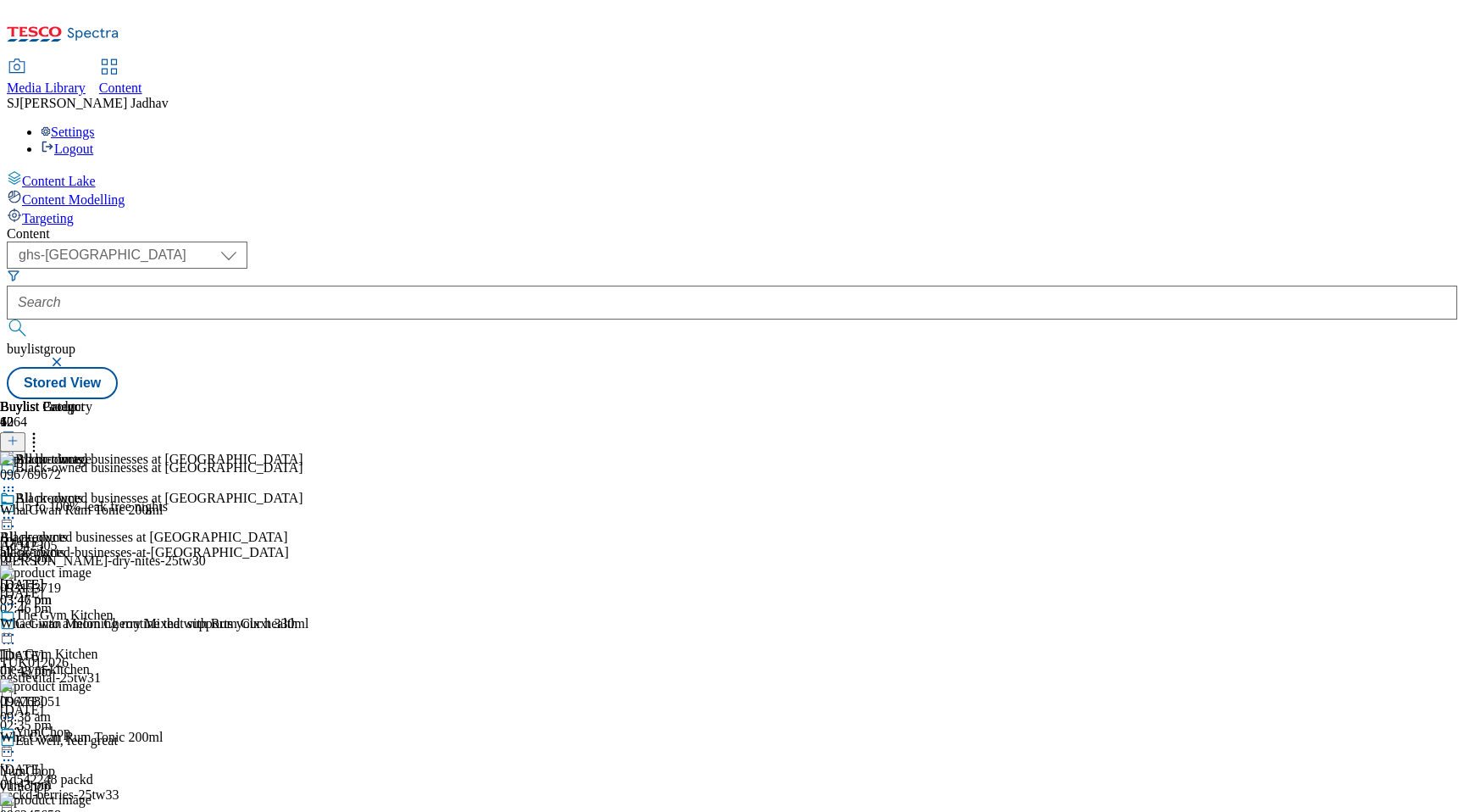
click at [153, 491] on div "All products All products all-products 16 Sept 2025 03:47 pm" at bounding box center [76, 549] width 153 height 117
click at [17, 509] on icon at bounding box center [9, 518] width 17 height 17
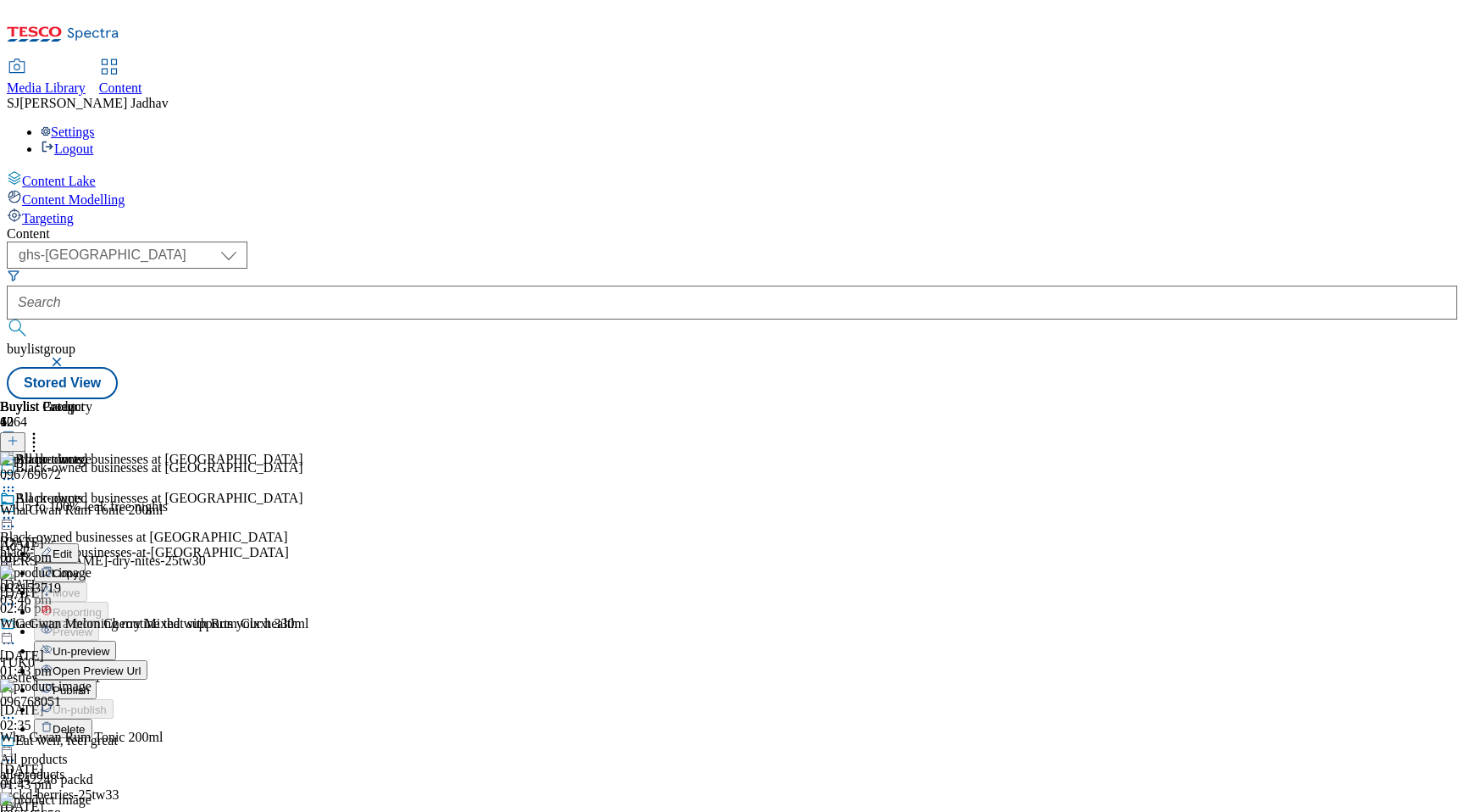
click at [79, 543] on button "Edit" at bounding box center [56, 553] width 45 height 19
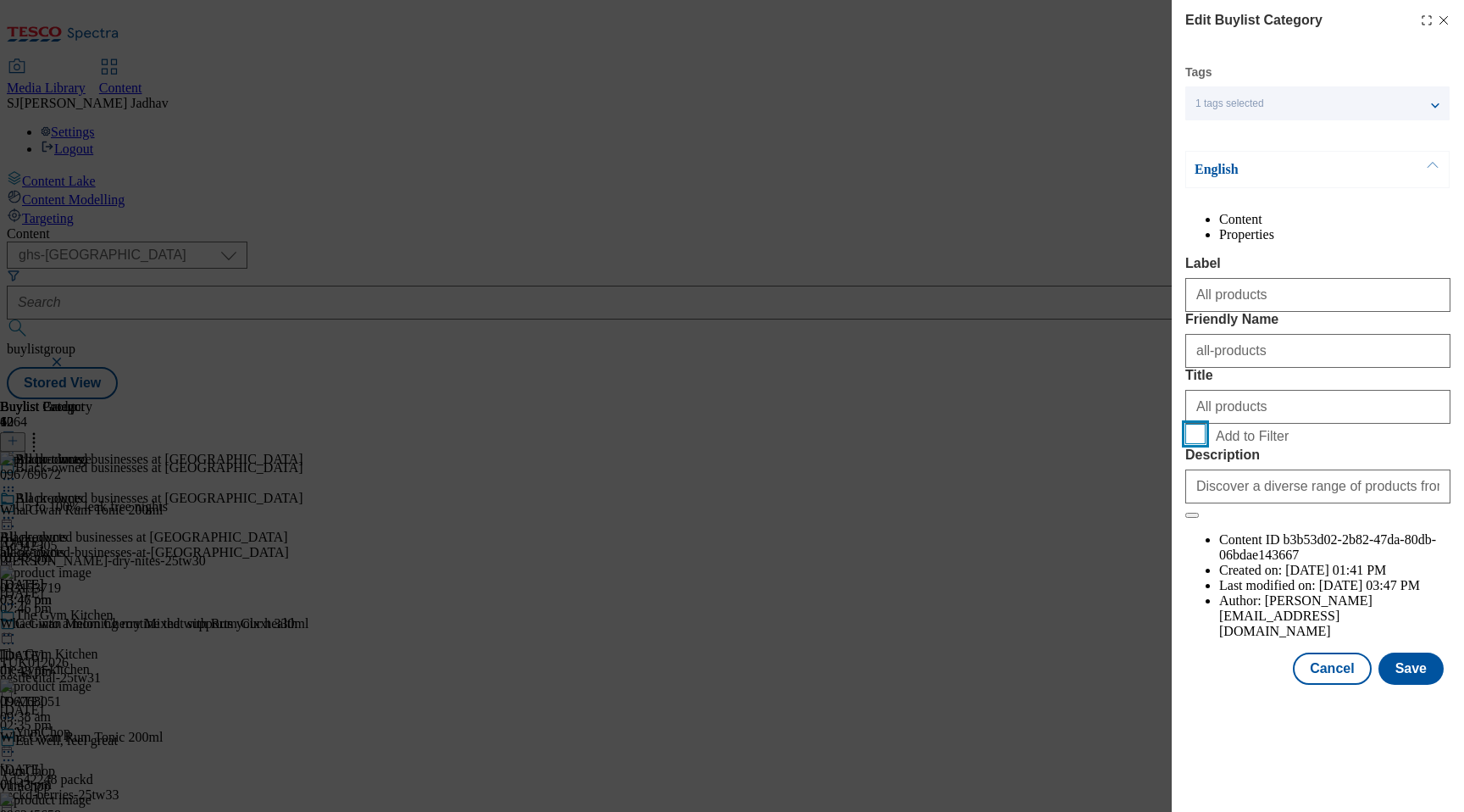
click at [1194, 444] on input "Add to Filter" at bounding box center [1195, 433] width 20 height 20
checkbox input "true"
click at [1381, 683] on div "Tags 1 tags selected buylist category English Content Properties Label All prod…" at bounding box center [1317, 374] width 265 height 620
click at [1396, 685] on button "Save" at bounding box center [1411, 667] width 66 height 32
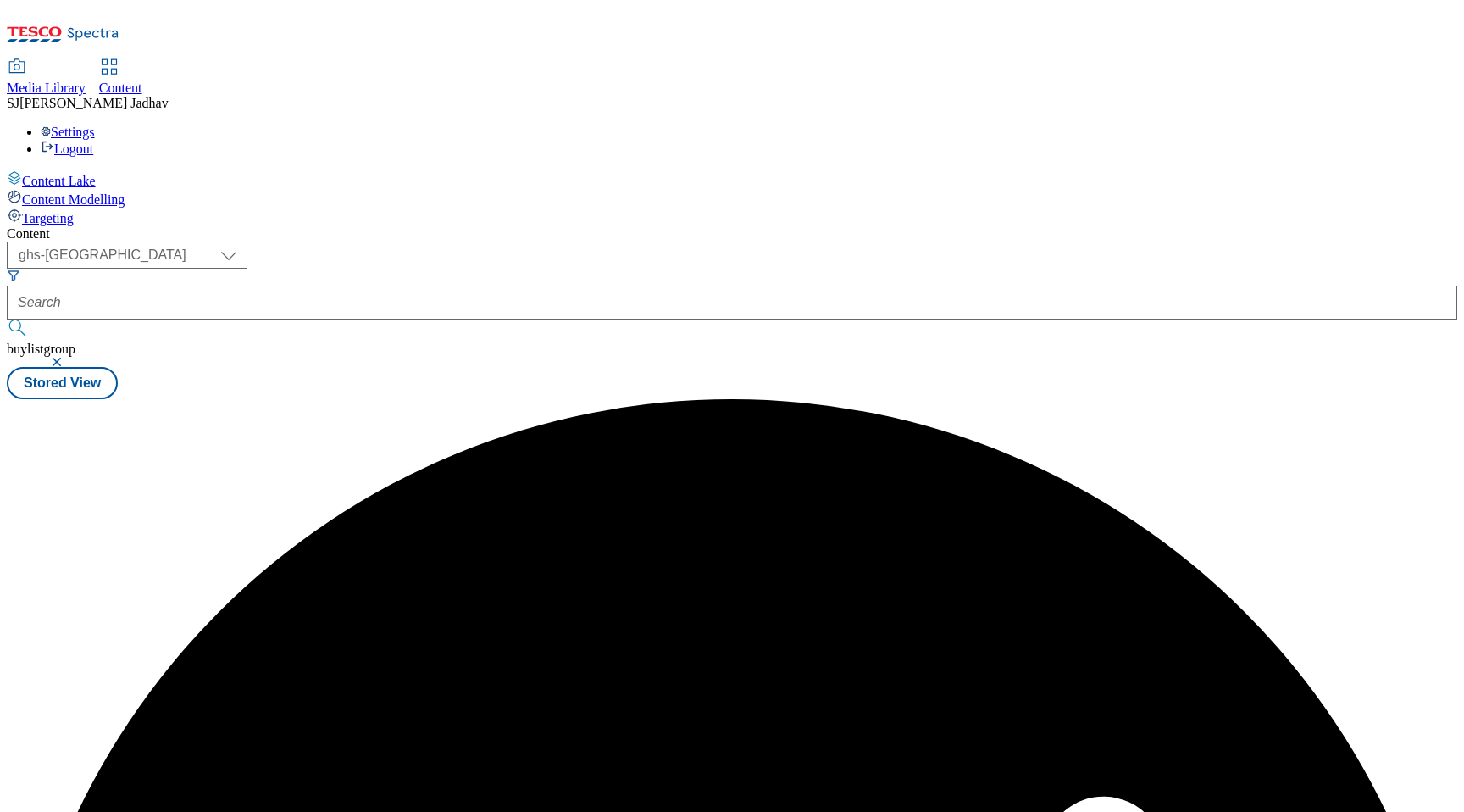
scroll to position [0, 0]
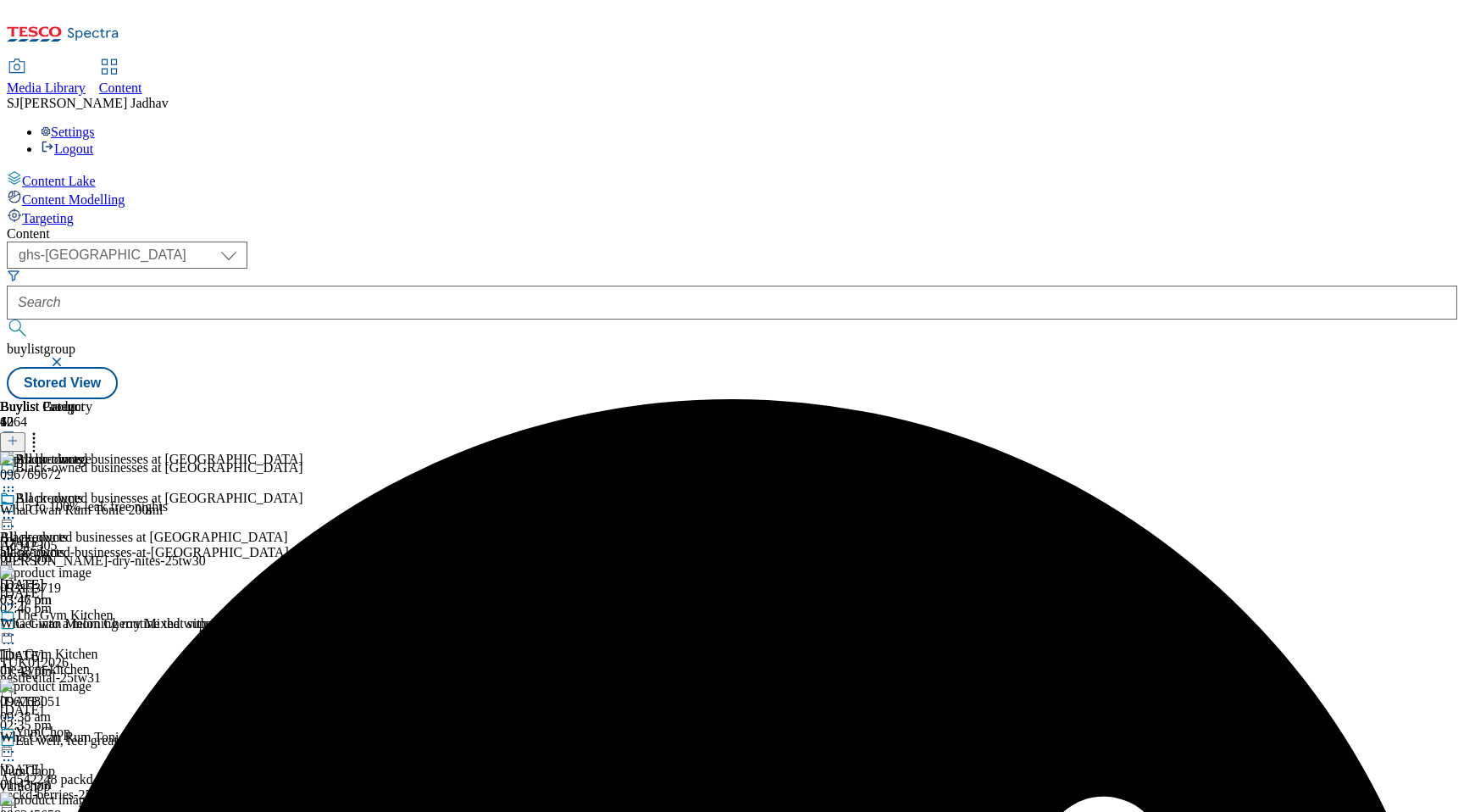
click at [153, 491] on div "All products" at bounding box center [76, 510] width 153 height 39
click at [17, 509] on icon at bounding box center [9, 518] width 17 height 17
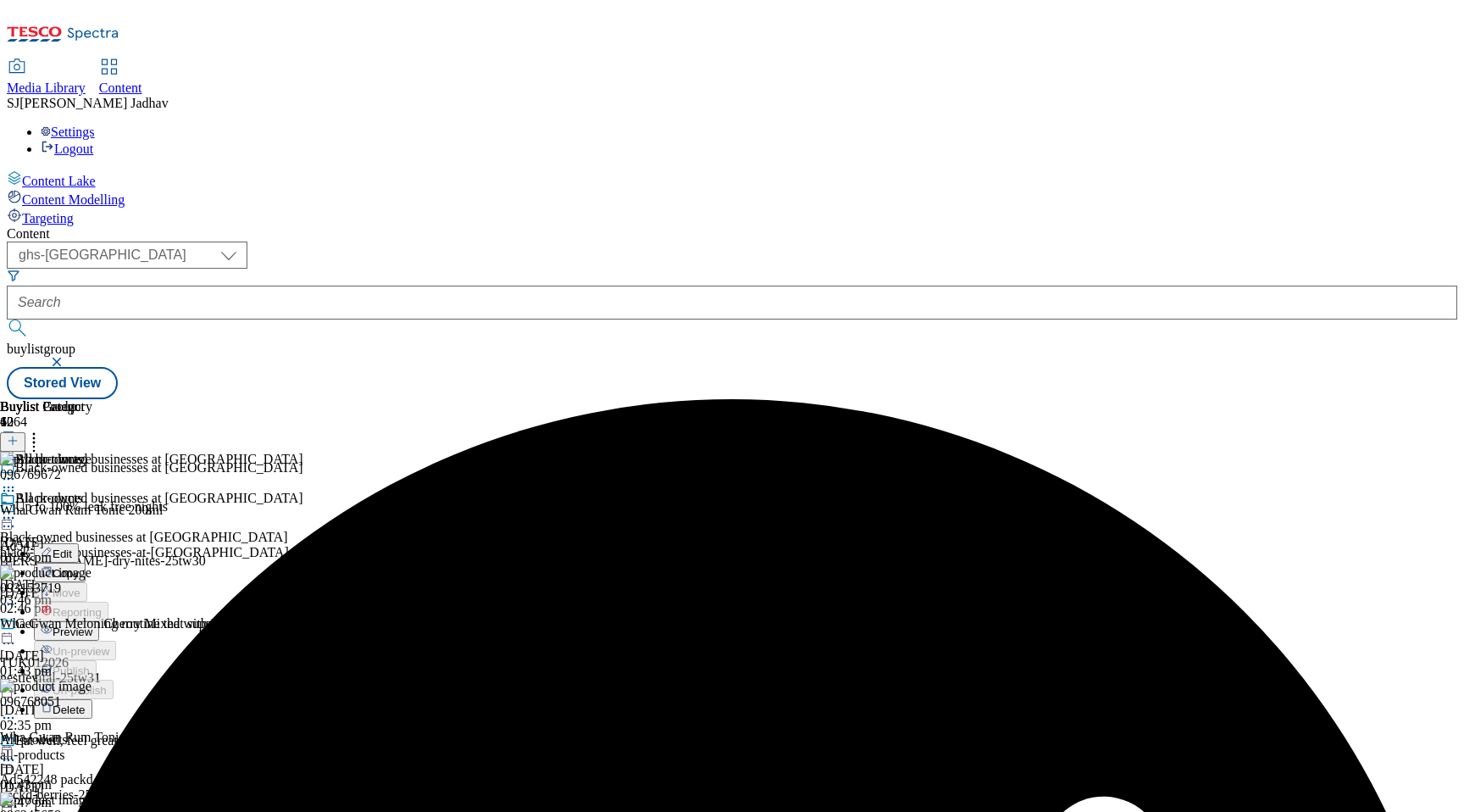
click at [93, 625] on span "Preview" at bounding box center [71, 631] width 40 height 13
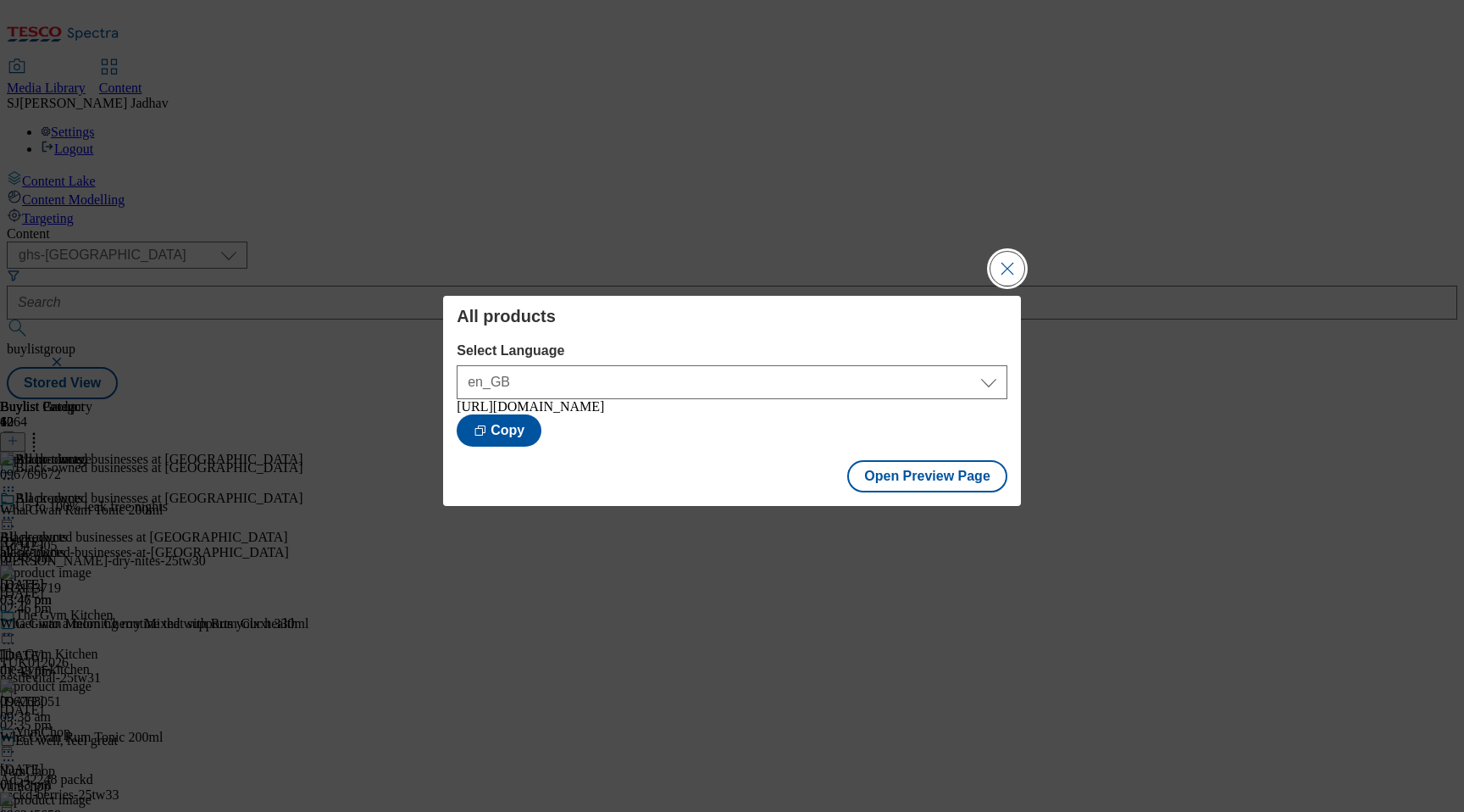
click at [1007, 262] on button "Close Modal" at bounding box center [1007, 268] width 34 height 34
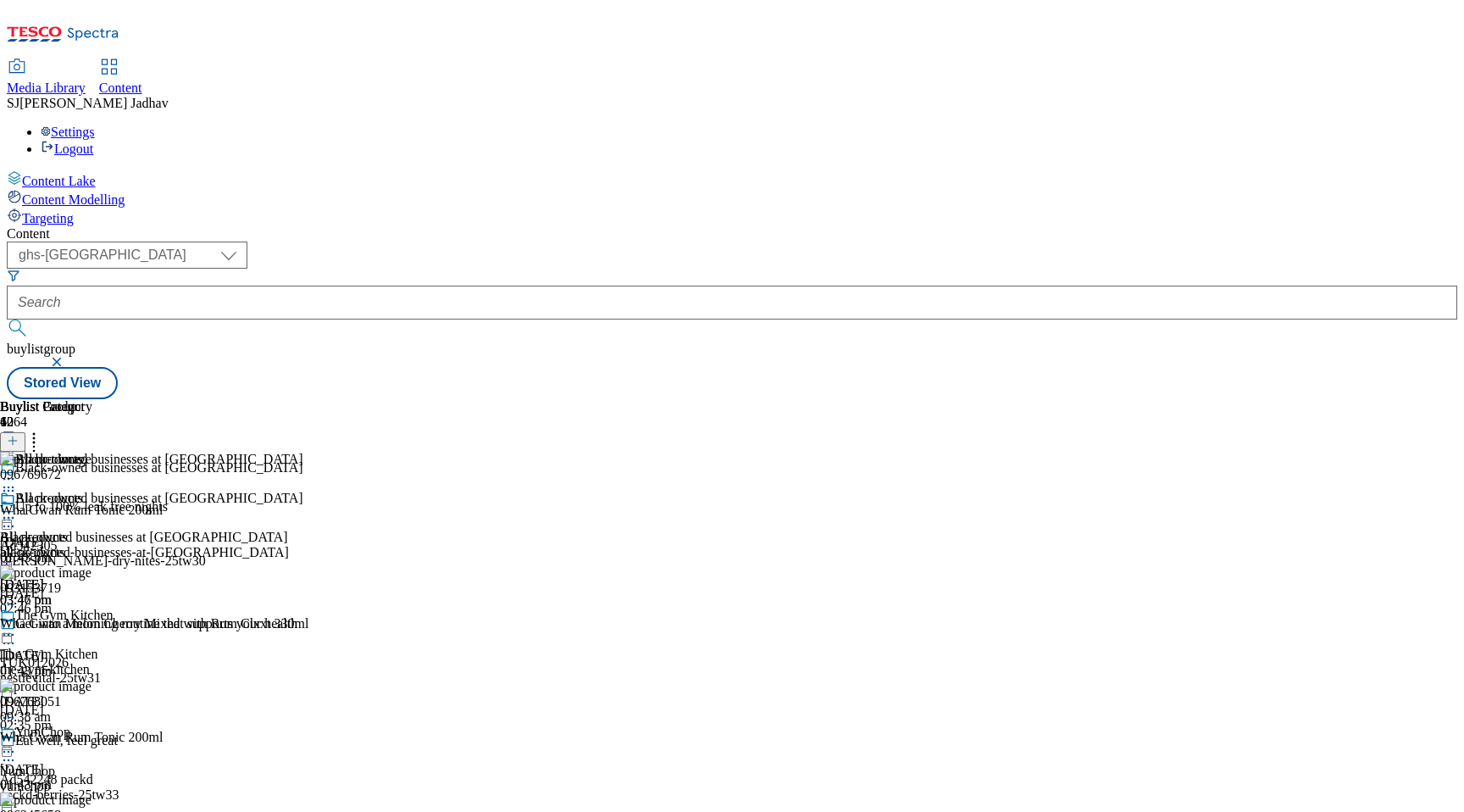
click at [153, 608] on div "The Gym Kitchen The Gym Kitchen the-gym-kitchen 3 Oct 2024 09:38 am" at bounding box center [76, 665] width 153 height 117
click at [17, 626] on icon at bounding box center [9, 635] width 17 height 17
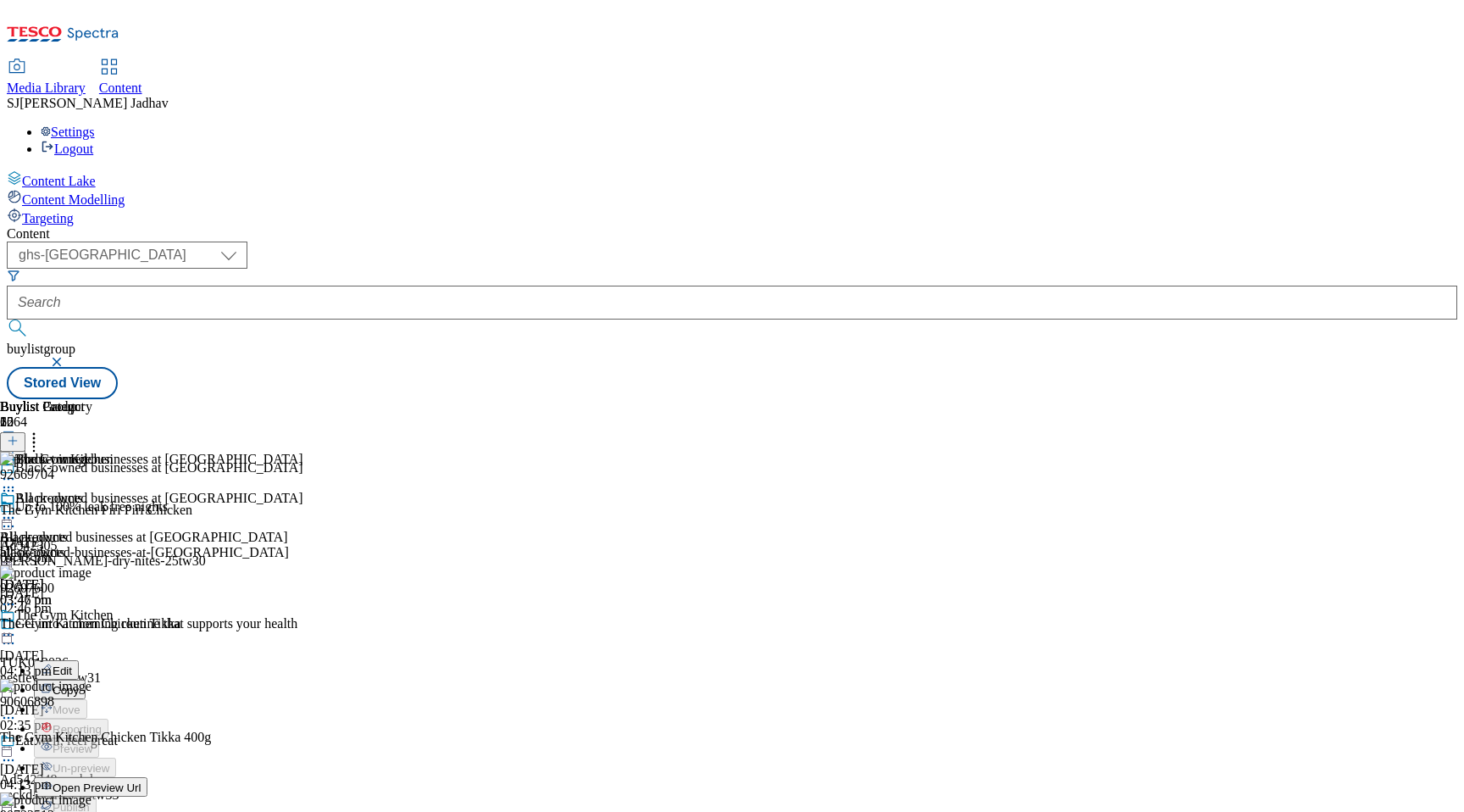
click at [107, 811] on span "Un-publish" at bounding box center [79, 826] width 54 height 13
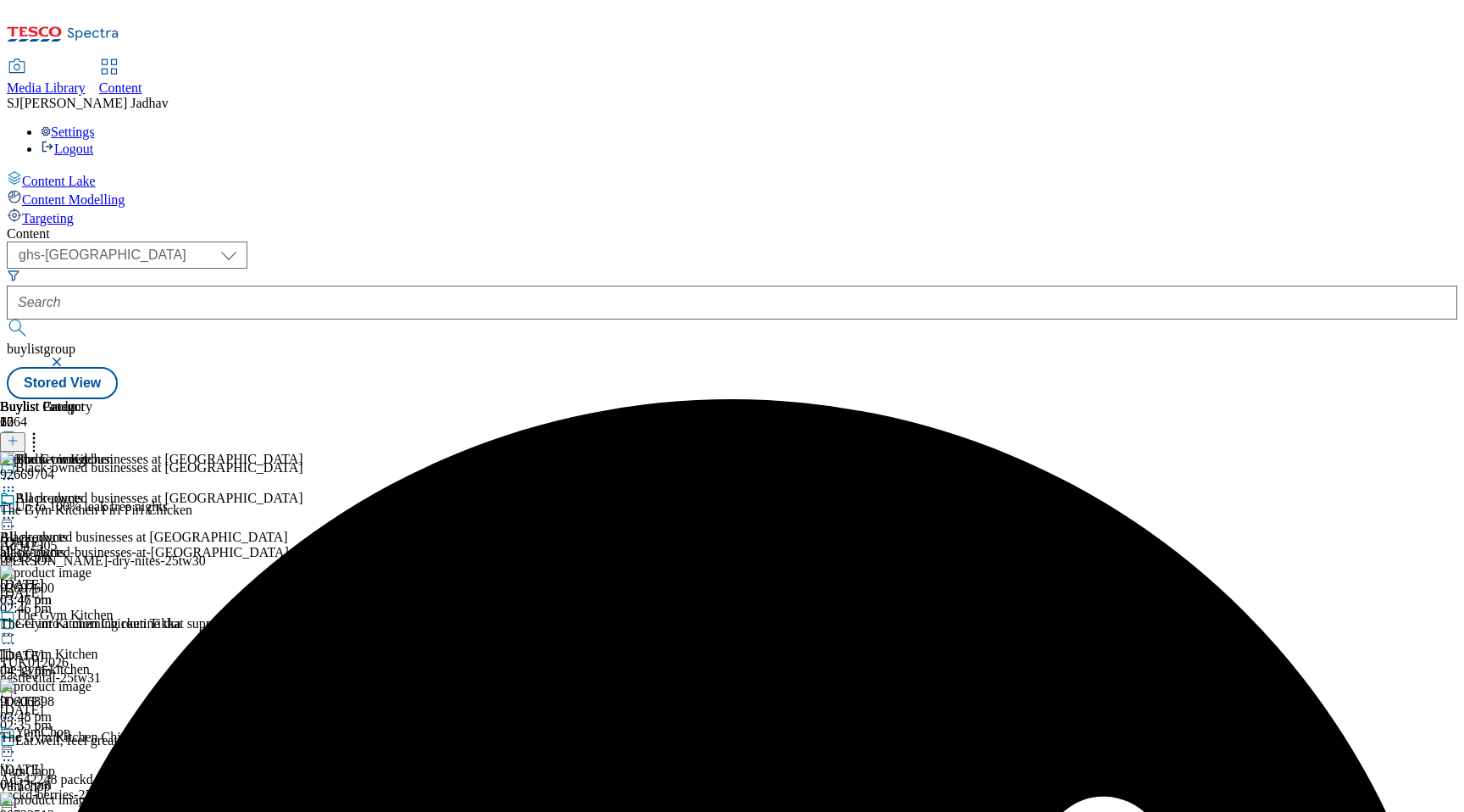
click at [17, 743] on icon at bounding box center [9, 751] width 17 height 17
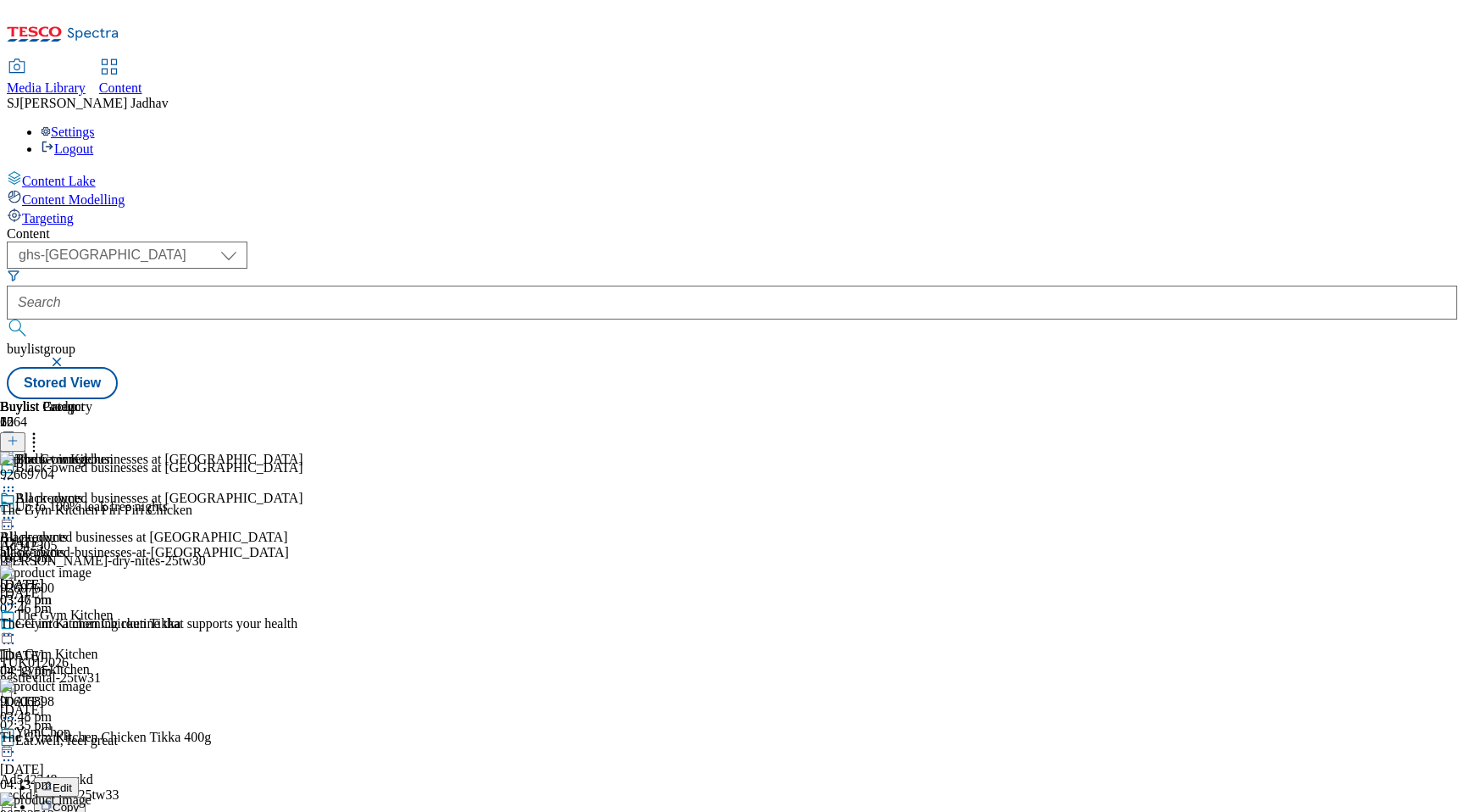
click at [153, 778] on div "yumchop" at bounding box center [76, 786] width 153 height 15
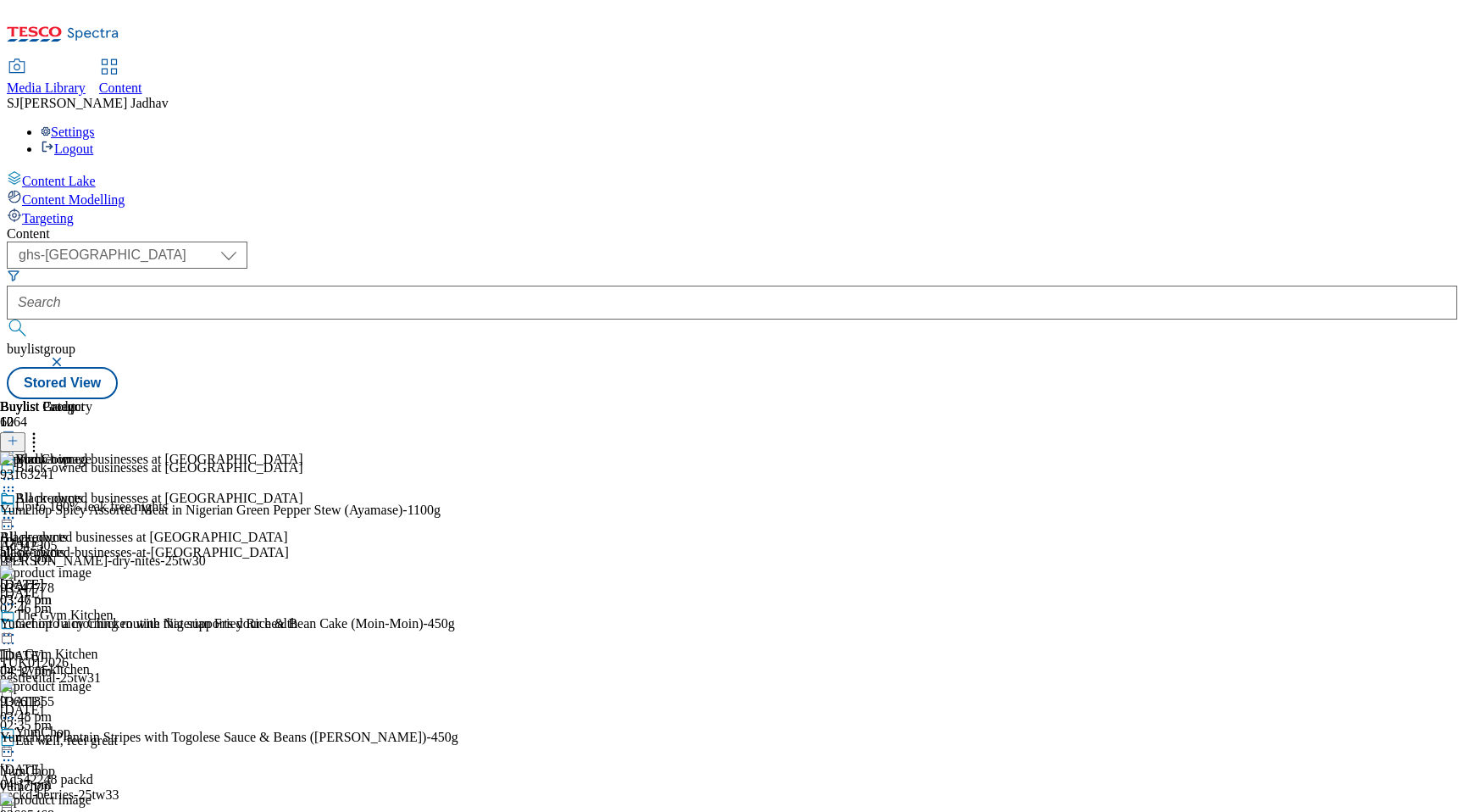
click at [17, 743] on icon at bounding box center [9, 751] width 17 height 17
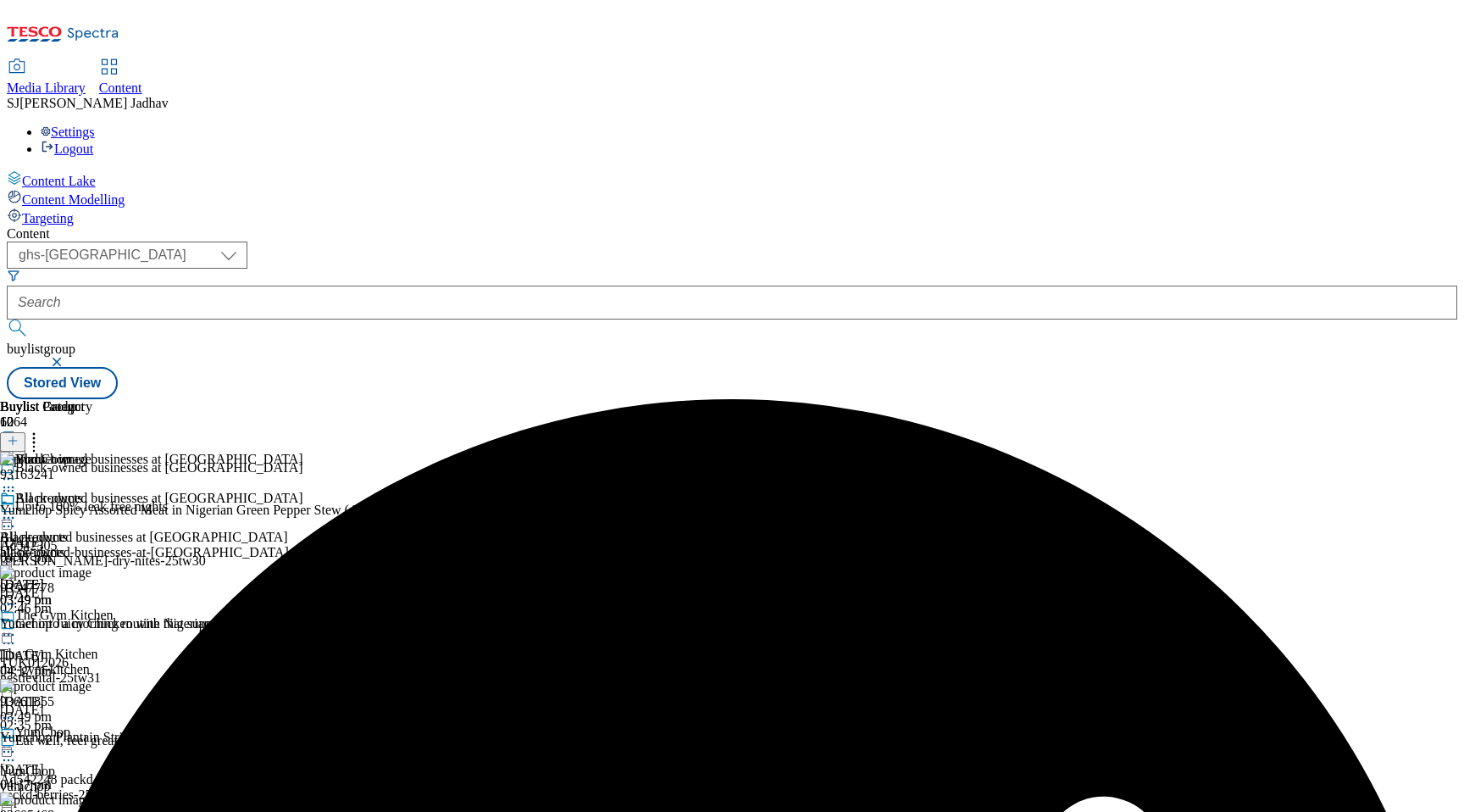
click at [153, 743] on div at bounding box center [76, 752] width 153 height 20
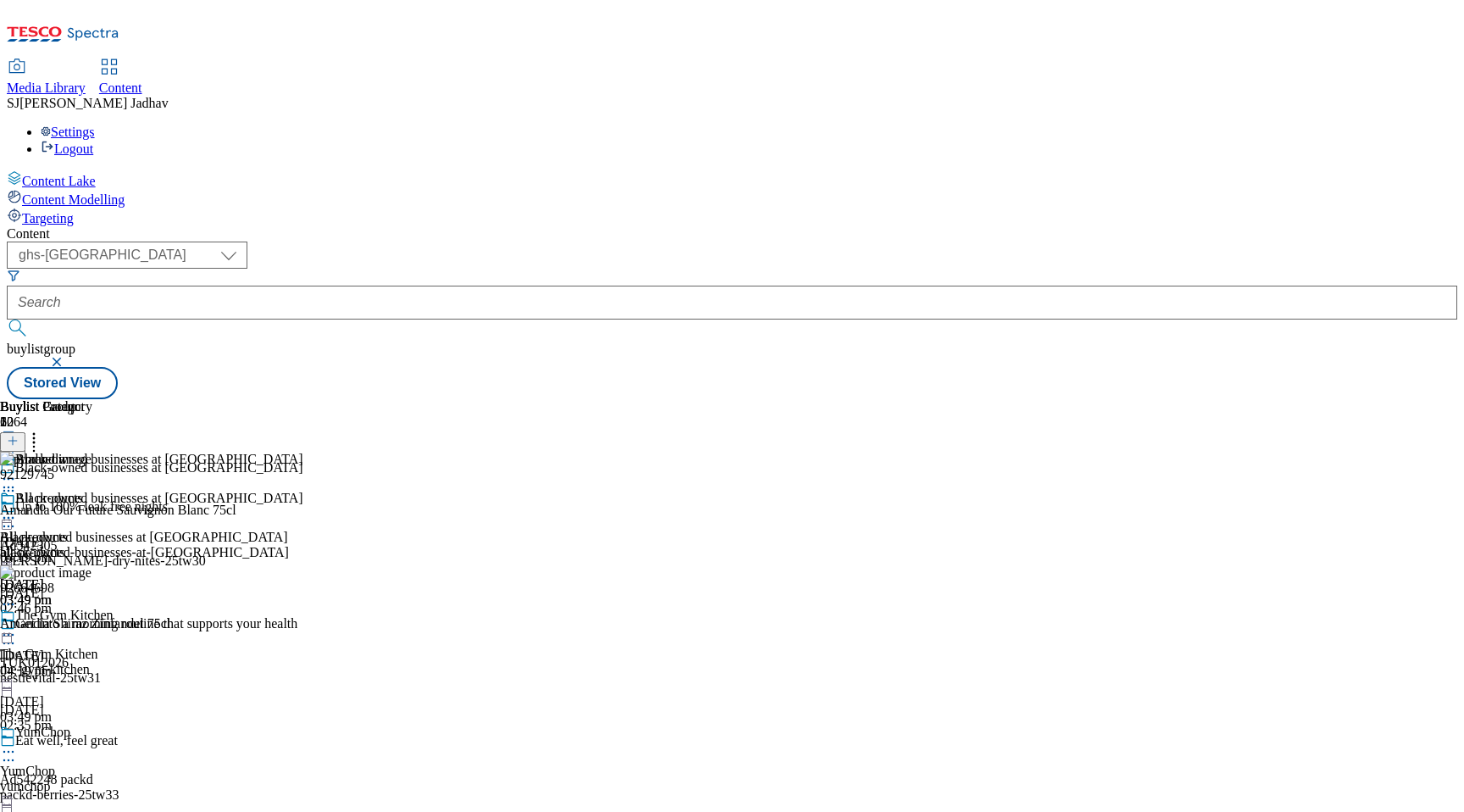
click at [303, 497] on div "Black-owned businesses at Tesco Black-owned businesses at Tesco black-owned-bus…" at bounding box center [151, 549] width 303 height 117
click at [17, 509] on icon at bounding box center [9, 518] width 17 height 17
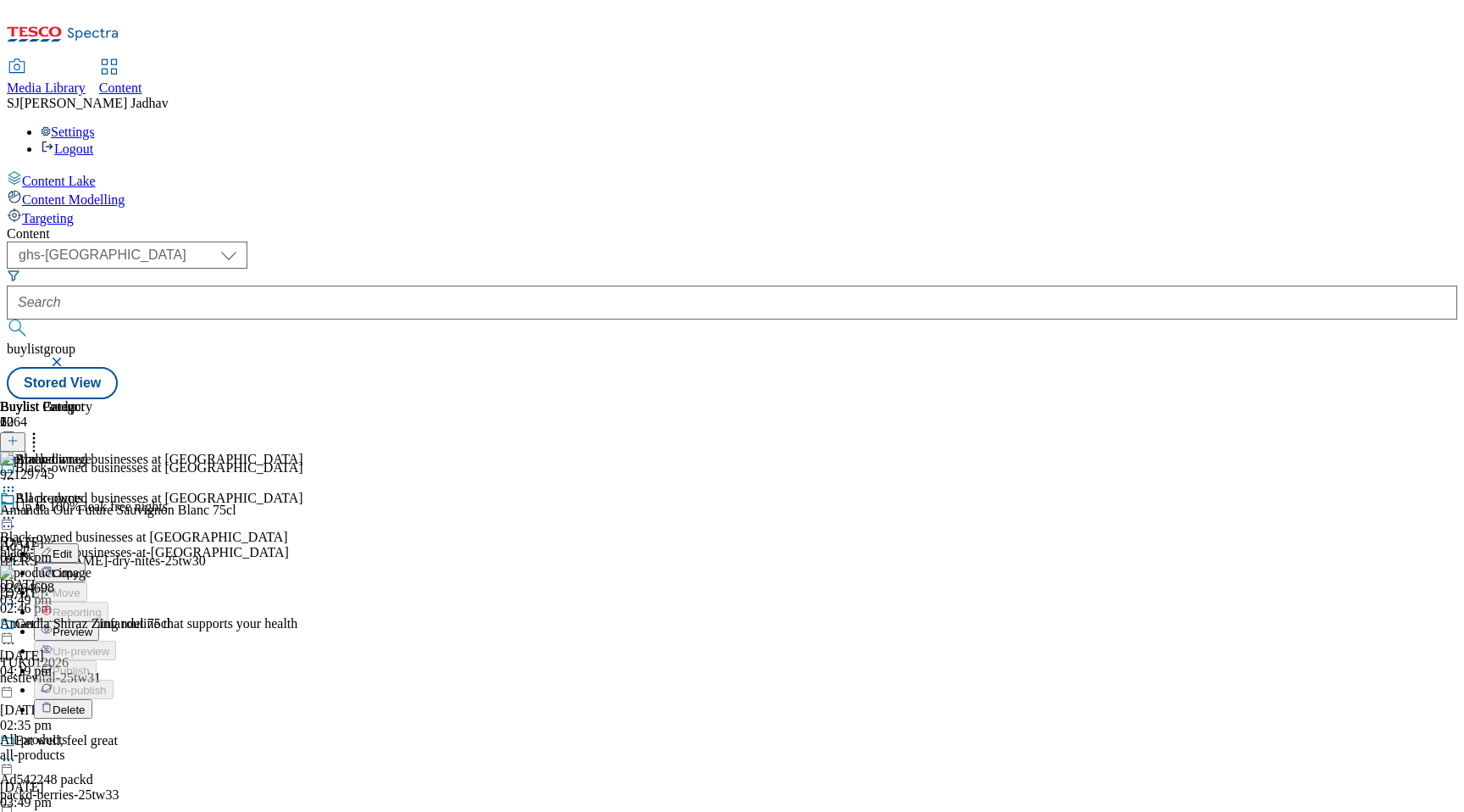
click at [99, 621] on button "Preview" at bounding box center [67, 631] width 66 height 19
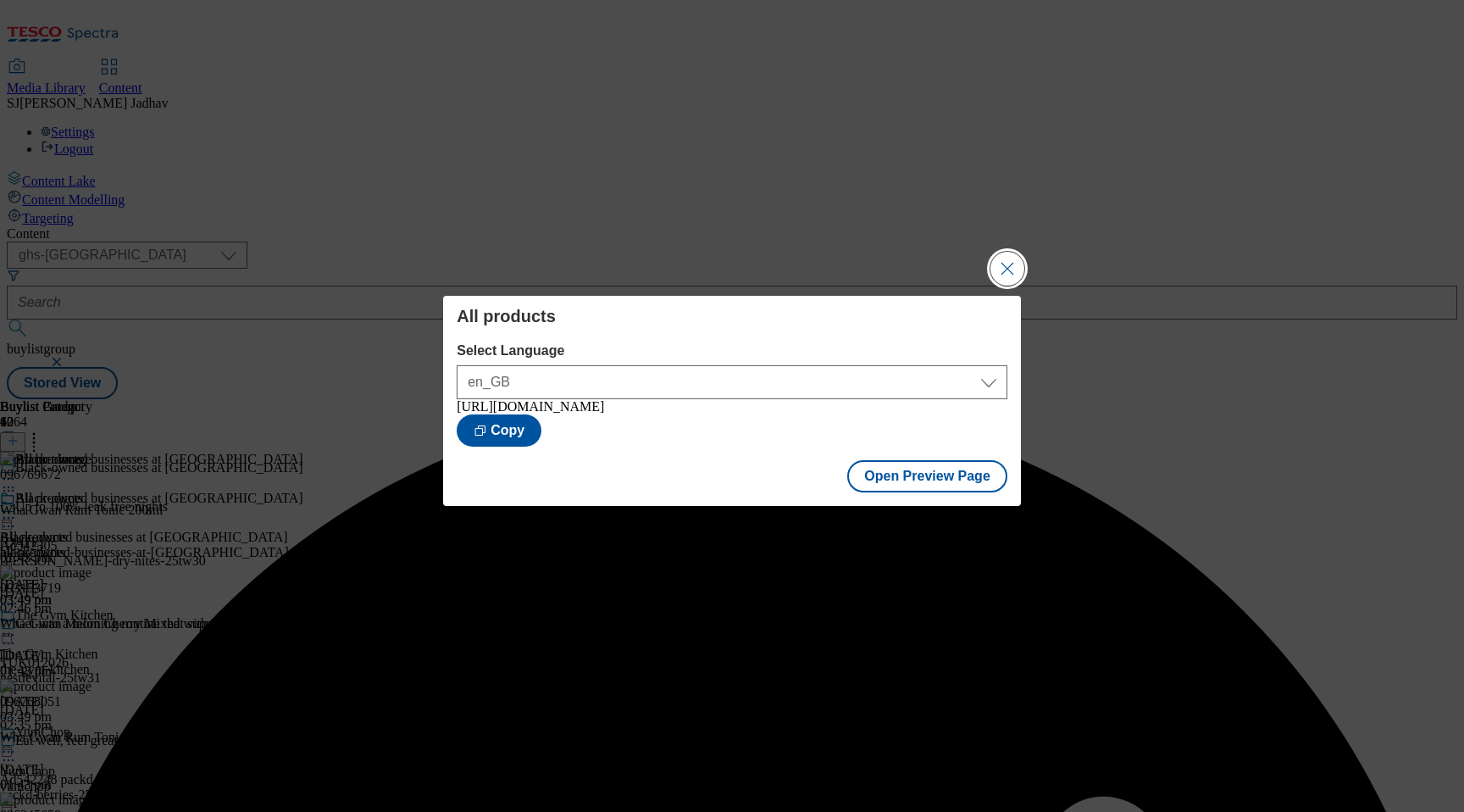
click at [1023, 252] on button "Close Modal" at bounding box center [1007, 268] width 34 height 34
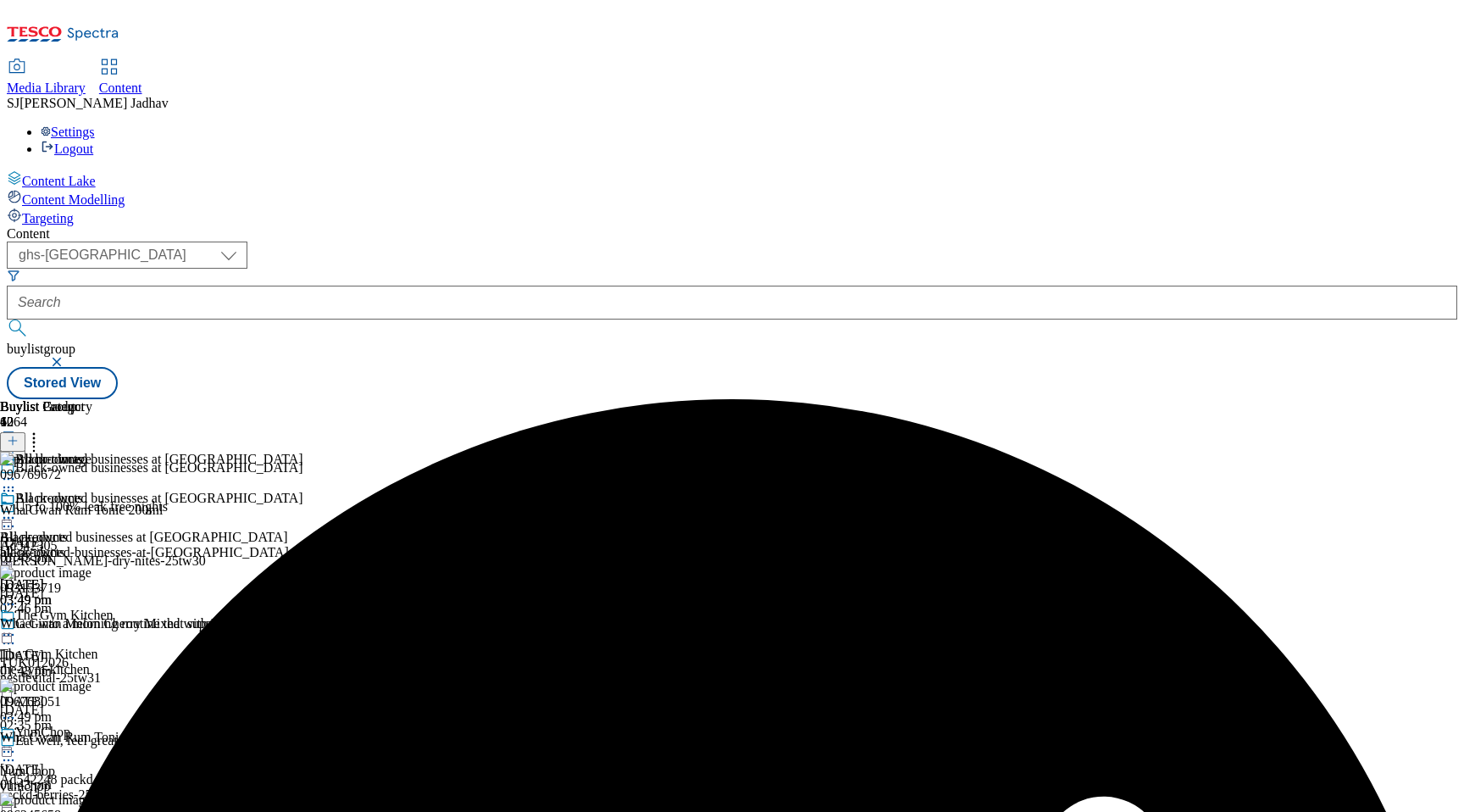
click at [153, 662] on div "the-gym-kitchen" at bounding box center [76, 669] width 153 height 15
